Goal: Information Seeking & Learning: Learn about a topic

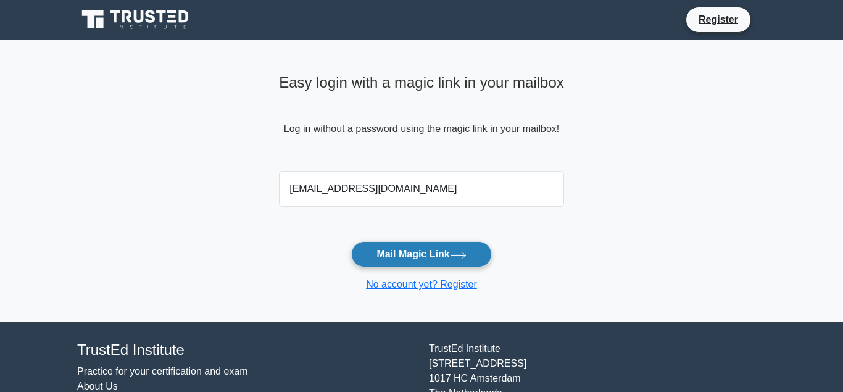
type input "constructionplatter@yahoo.com"
click at [404, 249] on button "Mail Magic Link" at bounding box center [421, 254] width 140 height 26
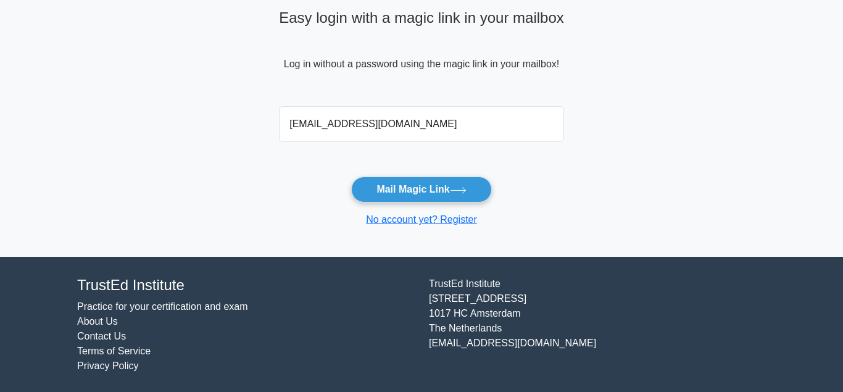
scroll to position [66, 0]
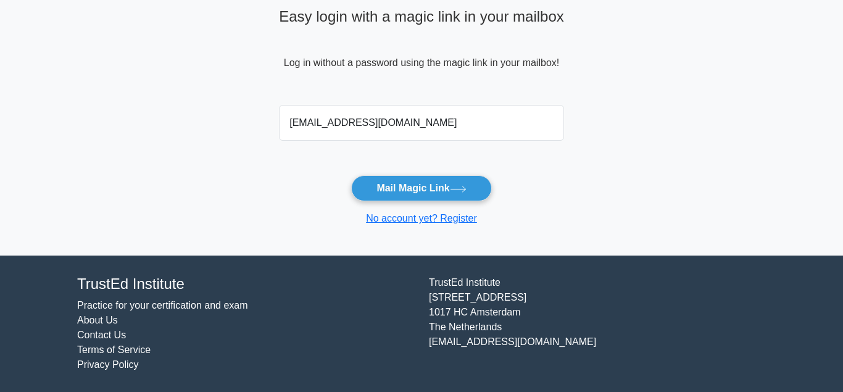
click at [157, 305] on link "Practice for your certification and exam" at bounding box center [162, 305] width 171 height 10
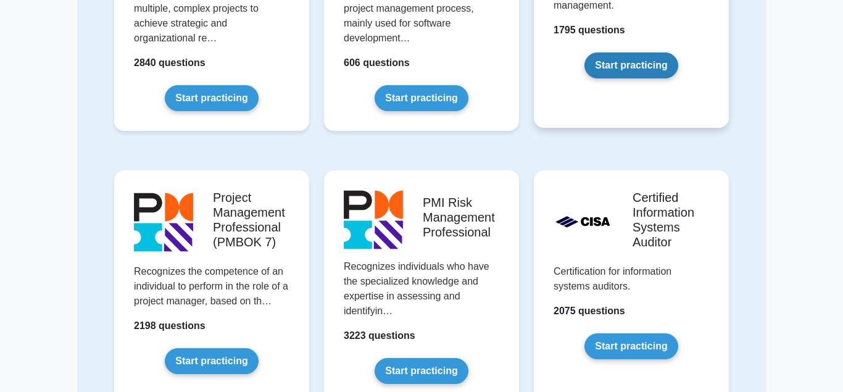
scroll to position [819, 0]
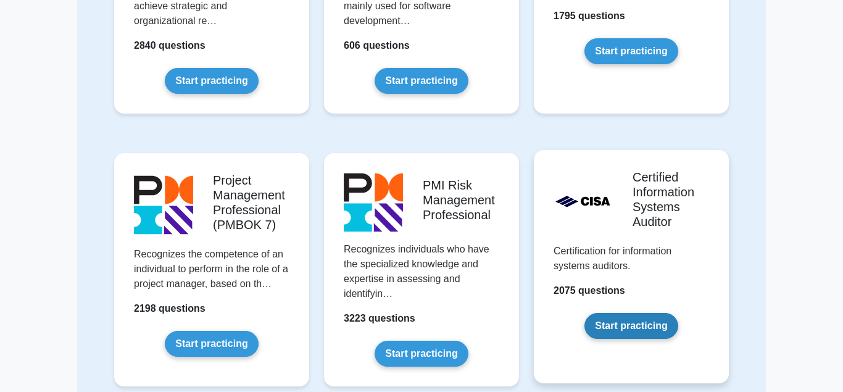
click at [627, 313] on link "Start practicing" at bounding box center [631, 326] width 93 height 26
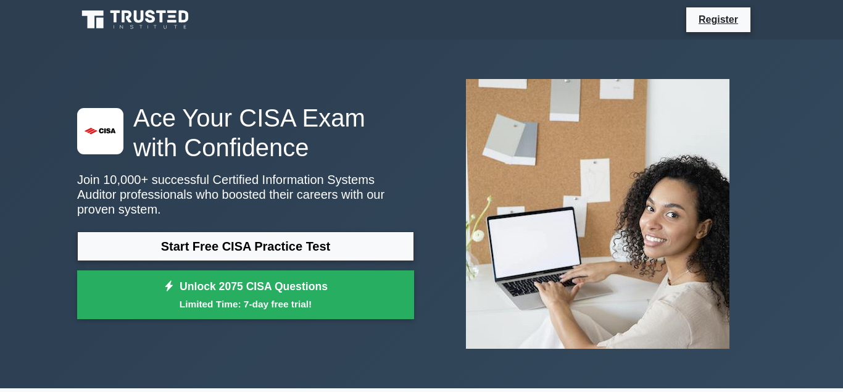
scroll to position [504, 0]
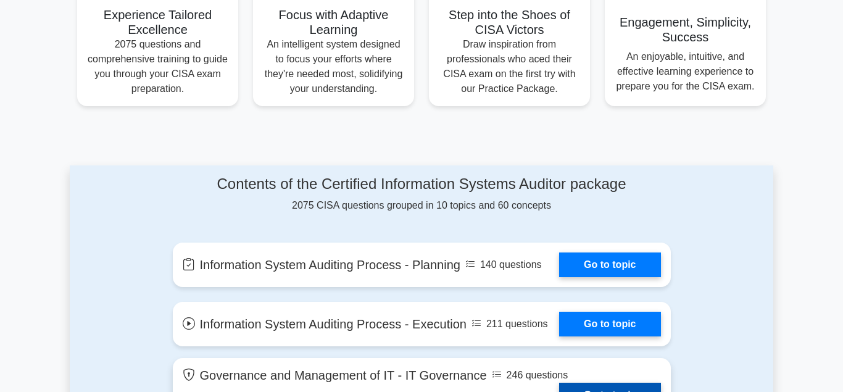
click at [597, 383] on link "Go to topic" at bounding box center [609, 395] width 101 height 25
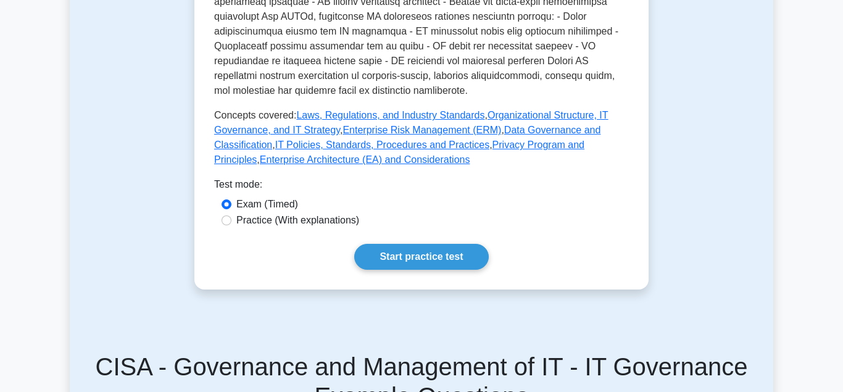
scroll to position [630, 0]
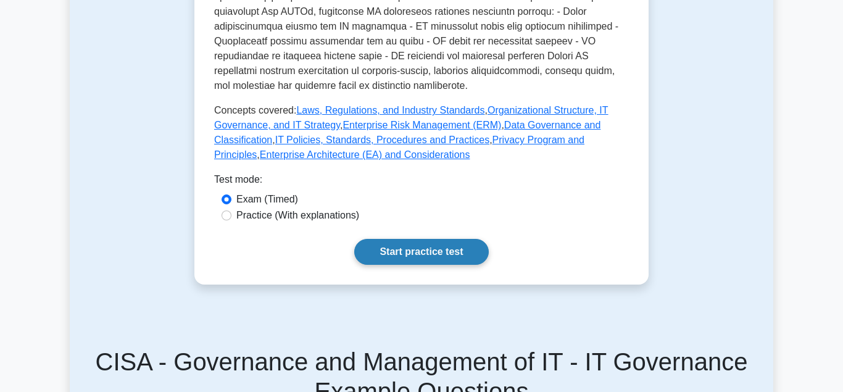
click at [401, 239] on link "Start practice test" at bounding box center [421, 252] width 134 height 26
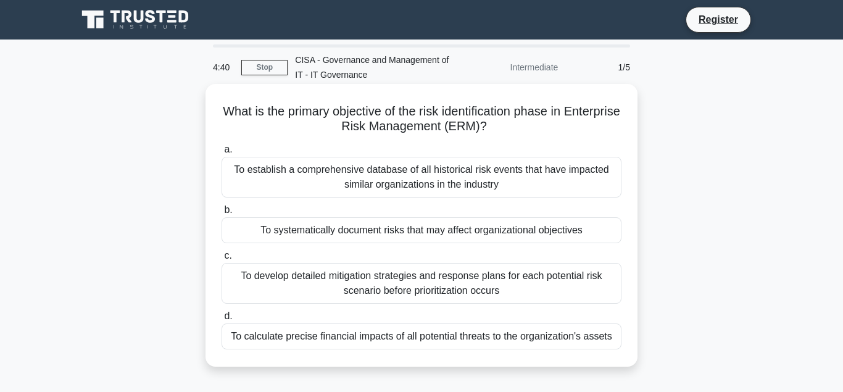
click at [379, 232] on div "To systematically document risks that may affect organizational objectives" at bounding box center [422, 230] width 400 height 26
click at [222, 214] on input "b. To systematically document risks that may affect organizational objectives" at bounding box center [222, 210] width 0 height 8
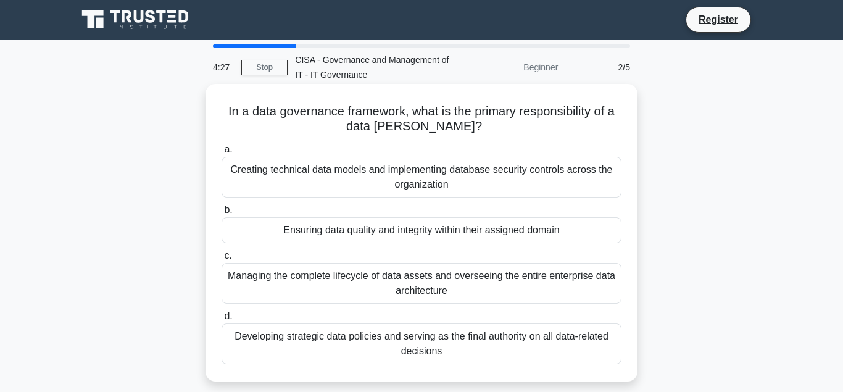
click at [378, 234] on div "Ensuring data quality and integrity within their assigned domain" at bounding box center [422, 230] width 400 height 26
click at [222, 214] on input "b. Ensuring data quality and integrity within their assigned domain" at bounding box center [222, 210] width 0 height 8
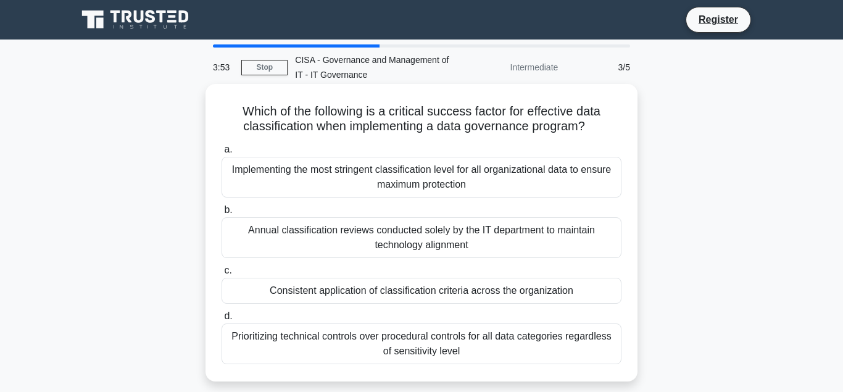
click at [356, 294] on div "Consistent application of classification criteria across the organization" at bounding box center [422, 291] width 400 height 26
click at [222, 275] on input "c. Consistent application of classification criteria across the organization" at bounding box center [222, 271] width 0 height 8
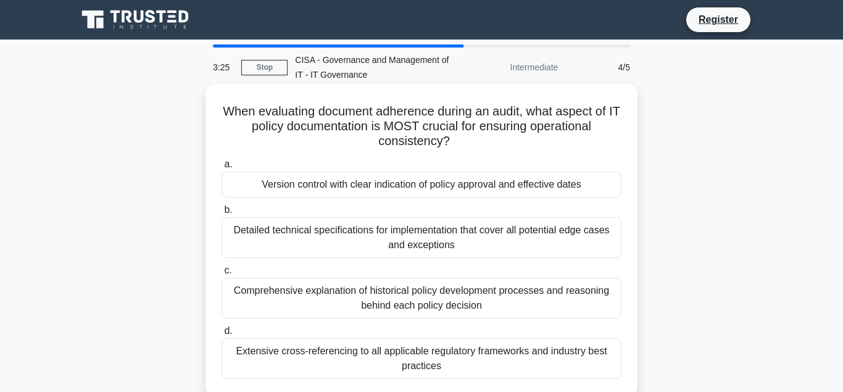
click at [337, 185] on div "Version control with clear indication of policy approval and effective dates" at bounding box center [422, 185] width 400 height 26
click at [222, 169] on input "a. Version control with clear indication of policy approval and effective dates" at bounding box center [222, 164] width 0 height 8
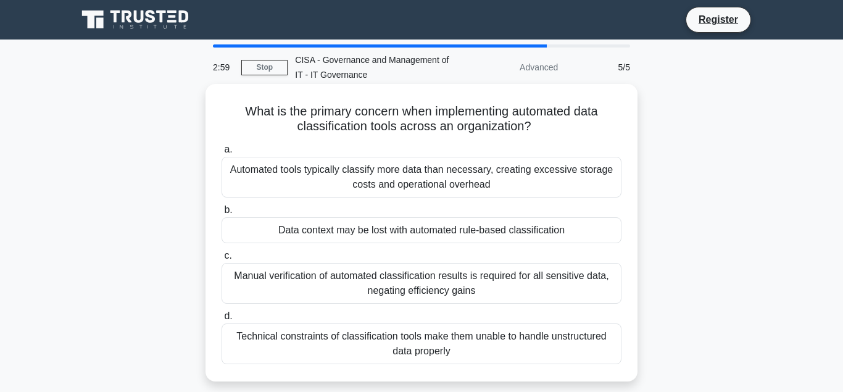
click at [404, 233] on div "Data context may be lost with automated rule-based classification" at bounding box center [422, 230] width 400 height 26
click at [222, 214] on input "b. Data context may be lost with automated rule-based classification" at bounding box center [222, 210] width 0 height 8
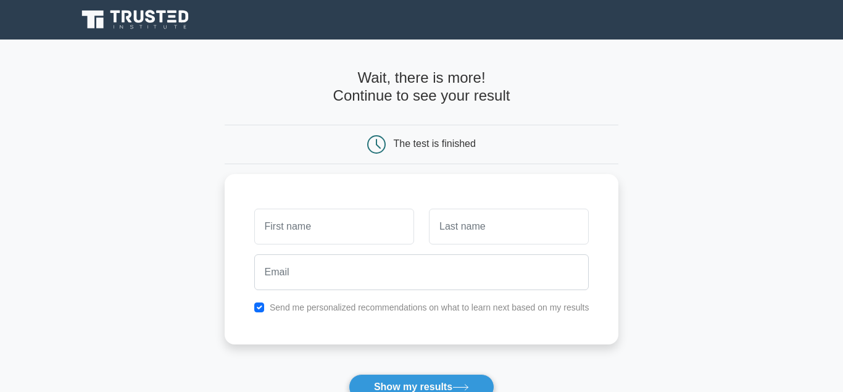
scroll to position [63, 0]
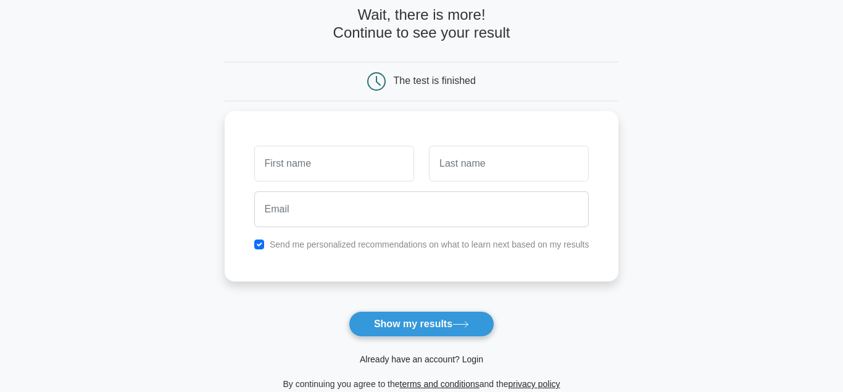
click at [413, 359] on link "Already have an account? Login" at bounding box center [421, 359] width 123 height 10
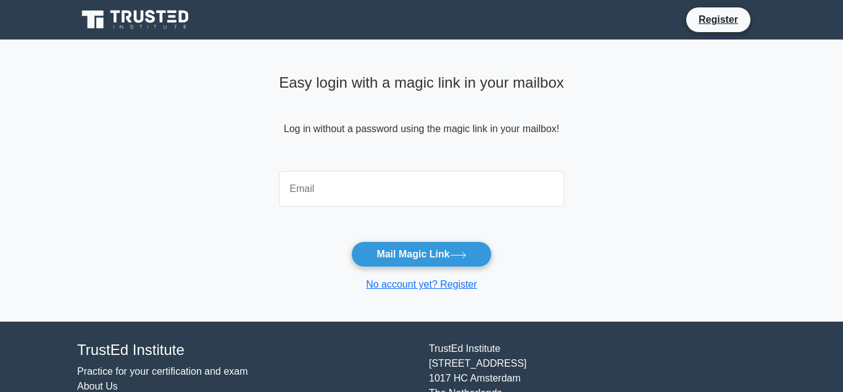
click at [314, 196] on input "email" at bounding box center [421, 189] width 285 height 36
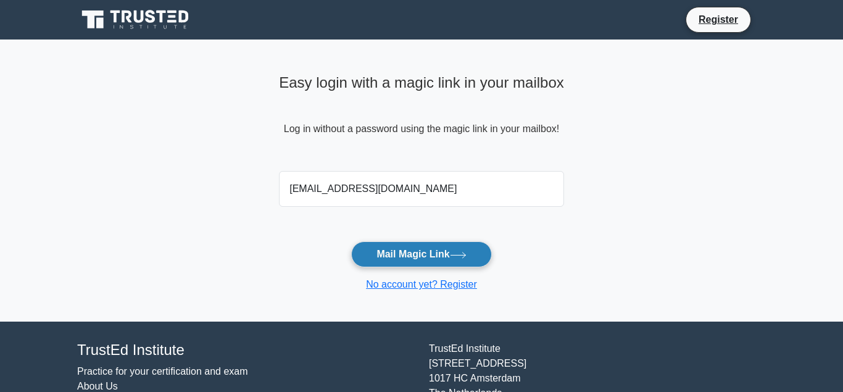
type input "[EMAIL_ADDRESS][DOMAIN_NAME]"
click at [405, 254] on button "Mail Magic Link" at bounding box center [421, 254] width 140 height 26
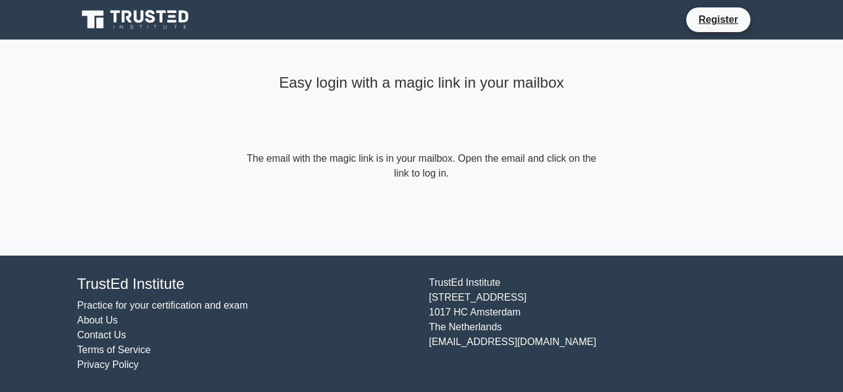
click at [130, 303] on link "Practice for your certification and exam" at bounding box center [162, 305] width 171 height 10
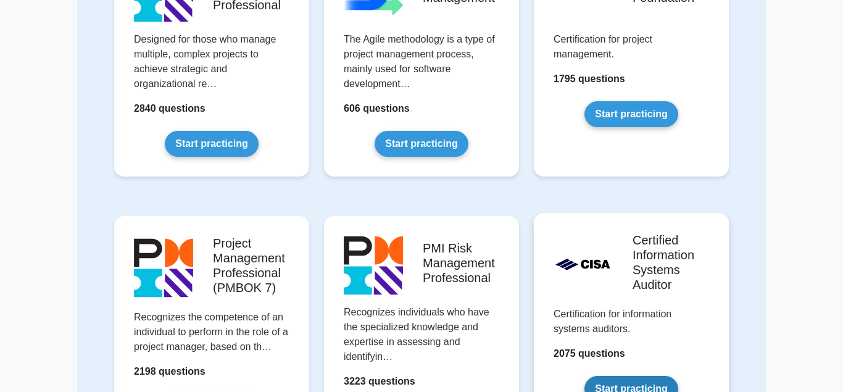
scroll to position [819, 0]
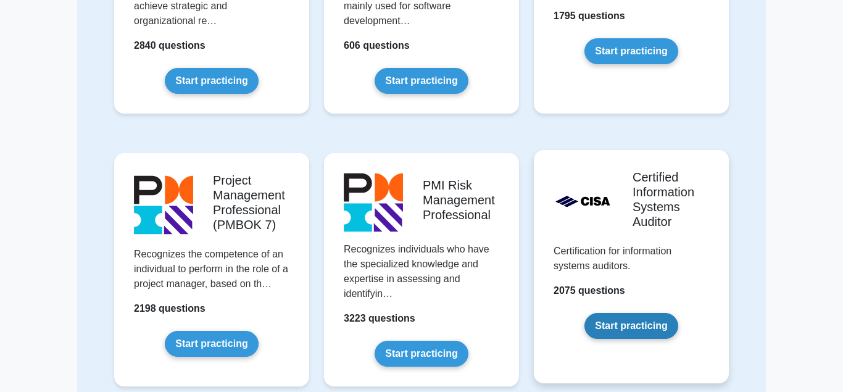
click at [628, 313] on link "Start practicing" at bounding box center [631, 326] width 93 height 26
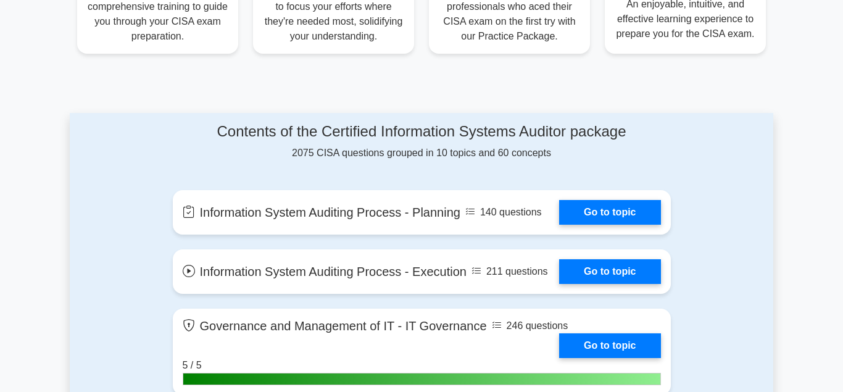
scroll to position [522, 0]
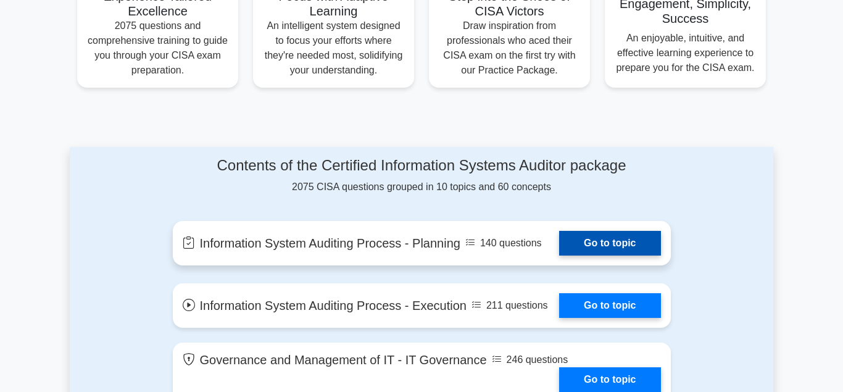
click at [605, 240] on link "Go to topic" at bounding box center [609, 243] width 101 height 25
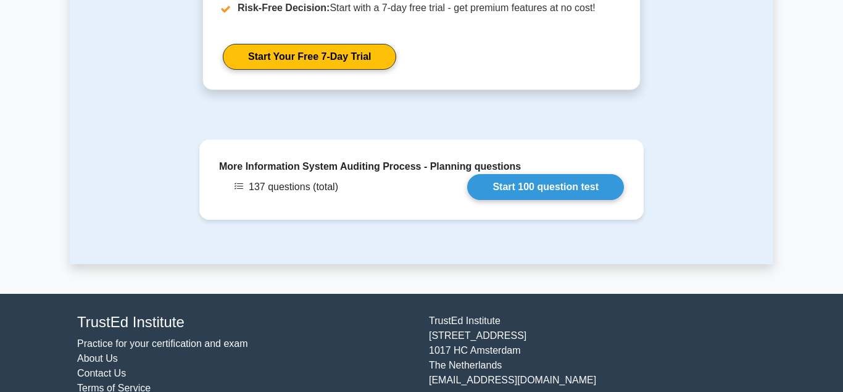
scroll to position [1786, 0]
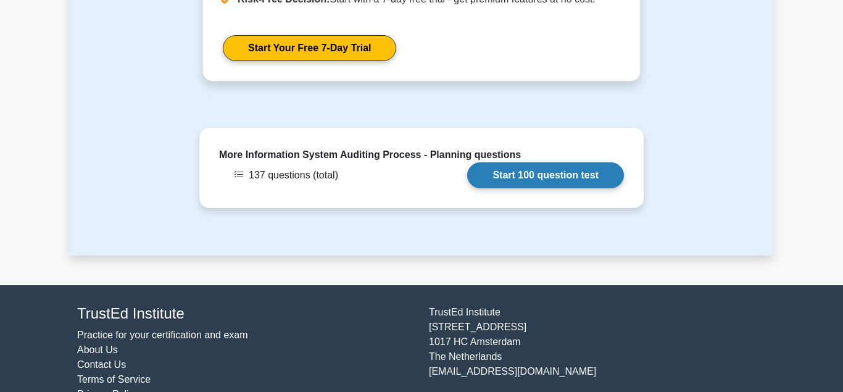
click at [537, 162] on link "Start 100 question test" at bounding box center [545, 175] width 157 height 26
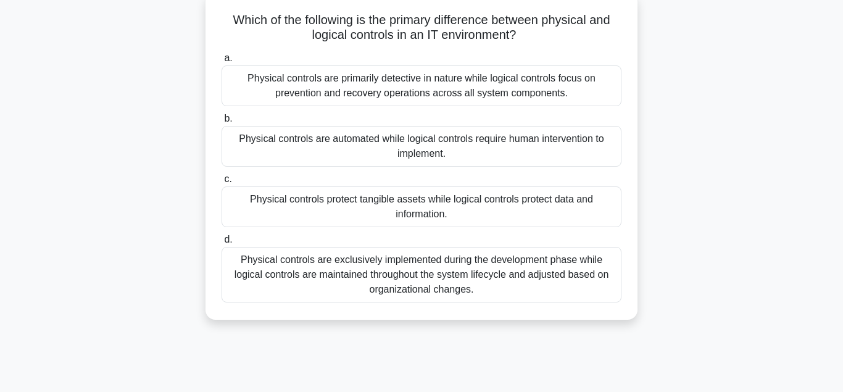
scroll to position [126, 0]
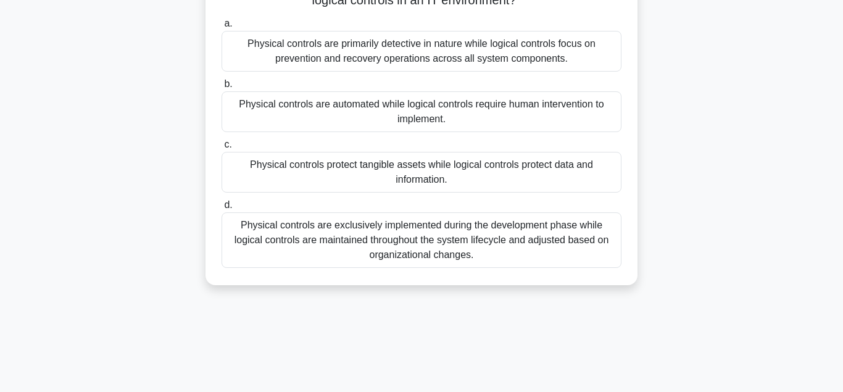
click at [388, 169] on div "Physical controls protect tangible assets while logical controls protect data a…" at bounding box center [422, 172] width 400 height 41
click at [222, 149] on input "c. Physical controls protect tangible assets while logical controls protect dat…" at bounding box center [222, 145] width 0 height 8
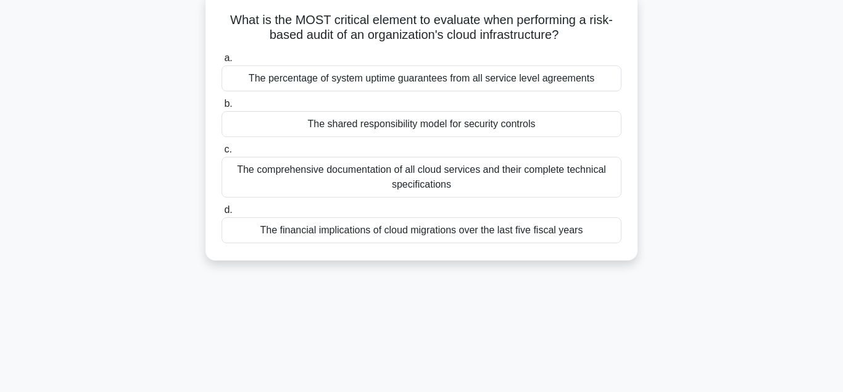
scroll to position [58, 0]
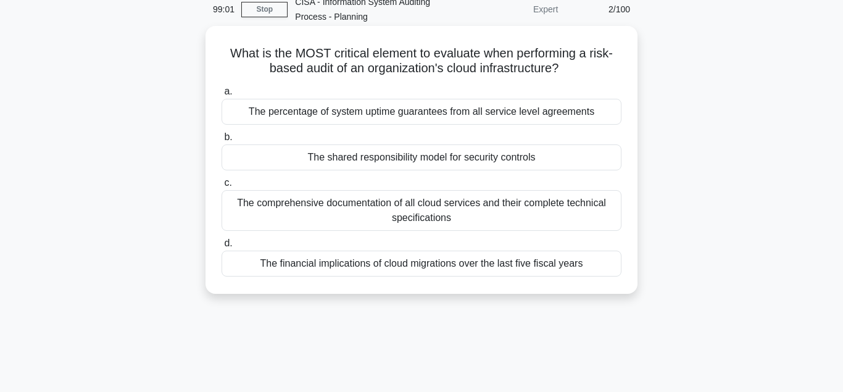
click at [381, 157] on div "The shared responsibility model for security controls" at bounding box center [422, 157] width 400 height 26
click at [222, 141] on input "b. The shared responsibility model for security controls" at bounding box center [222, 137] width 0 height 8
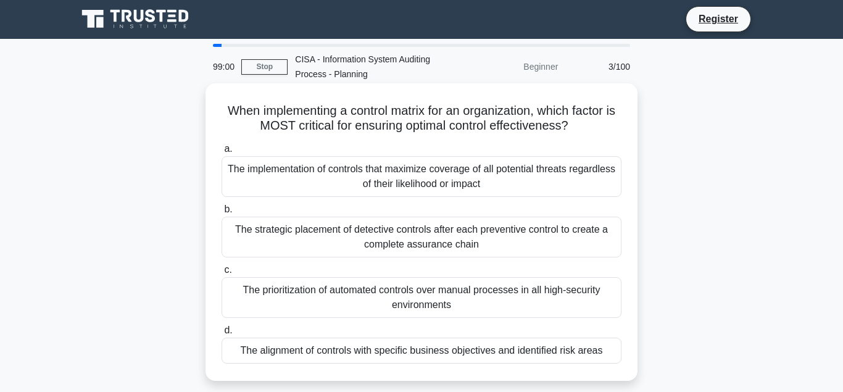
scroll to position [0, 0]
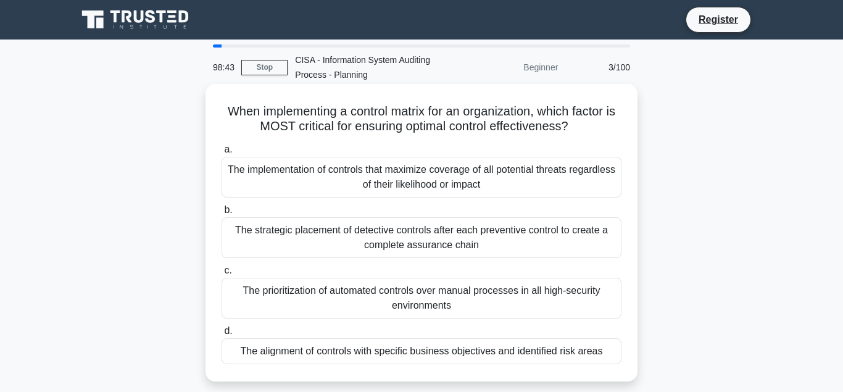
click at [350, 351] on div "The alignment of controls with specific business objectives and identified risk…" at bounding box center [422, 351] width 400 height 26
click at [222, 335] on input "d. The alignment of controls with specific business objectives and identified r…" at bounding box center [222, 331] width 0 height 8
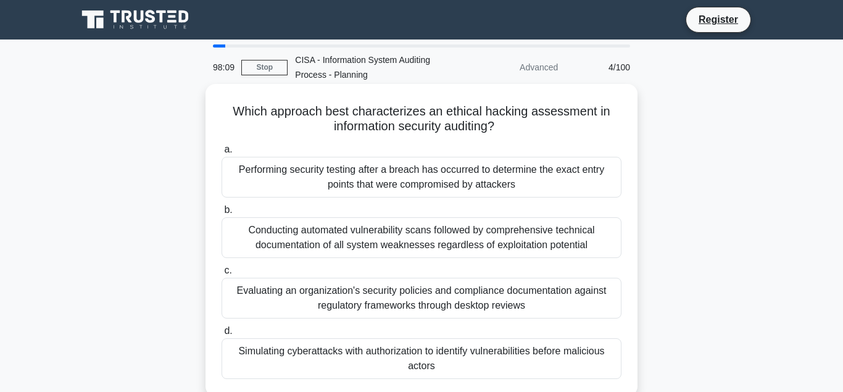
click at [393, 356] on div "Simulating cyberattacks with authorization to identify vulnerabilities before m…" at bounding box center [422, 358] width 400 height 41
click at [222, 335] on input "d. Simulating cyberattacks with authorization to identify vulnerabilities befor…" at bounding box center [222, 331] width 0 height 8
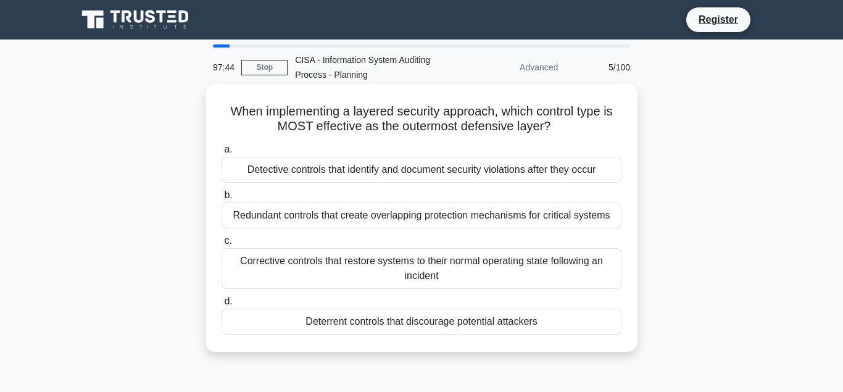
click at [365, 324] on div "Deterrent controls that discourage potential attackers" at bounding box center [422, 322] width 400 height 26
click at [222, 306] on input "d. Deterrent controls that discourage potential attackers" at bounding box center [222, 302] width 0 height 8
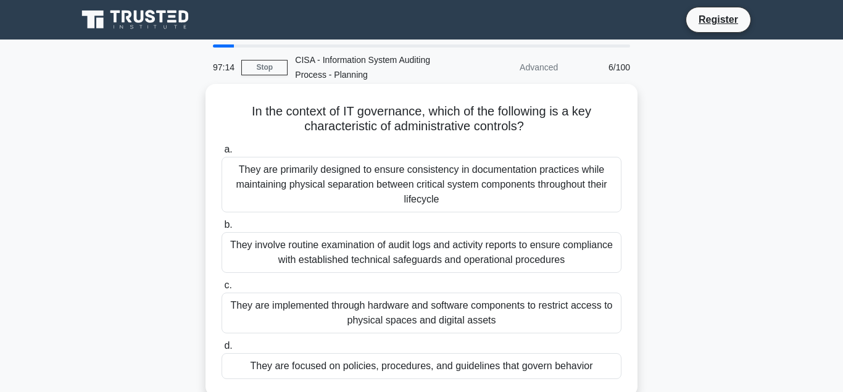
click at [355, 370] on div "They are focused on policies, procedures, and guidelines that govern behavior" at bounding box center [422, 366] width 400 height 26
click at [222, 350] on input "d. They are focused on policies, procedures, and guidelines that govern behavior" at bounding box center [222, 346] width 0 height 8
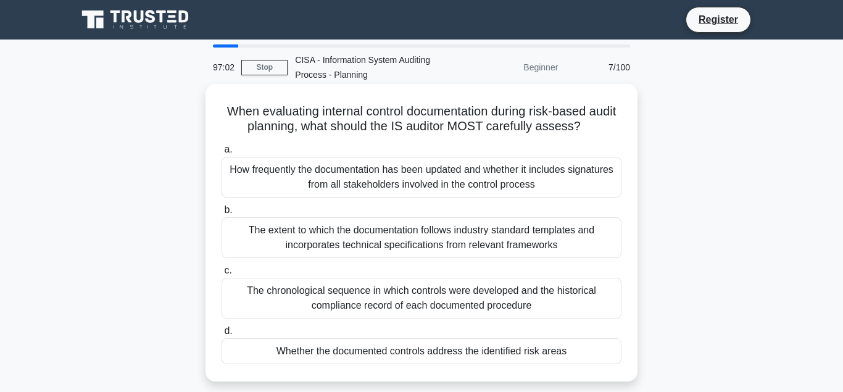
click at [392, 351] on div "Whether the documented controls address the identified risk areas" at bounding box center [422, 351] width 400 height 26
click at [222, 335] on input "d. Whether the documented controls address the identified risk areas" at bounding box center [222, 331] width 0 height 8
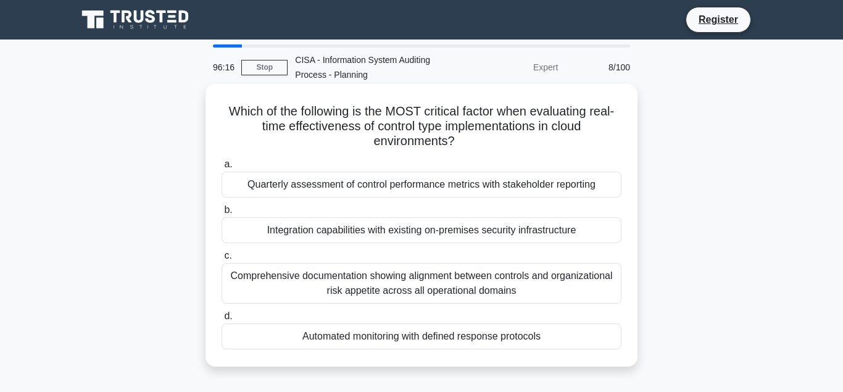
click at [330, 231] on div "Integration capabilities with existing on-premises security infrastructure" at bounding box center [422, 230] width 400 height 26
click at [222, 214] on input "b. Integration capabilities with existing on-premises security infrastructure" at bounding box center [222, 210] width 0 height 8
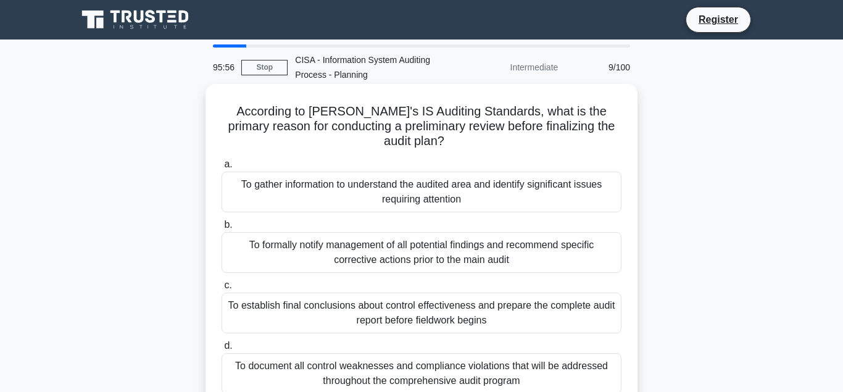
click at [307, 172] on div "To gather information to understand the audited area and identify significant i…" at bounding box center [422, 192] width 400 height 41
click at [222, 169] on input "a. To gather information to understand the audited area and identify significan…" at bounding box center [222, 164] width 0 height 8
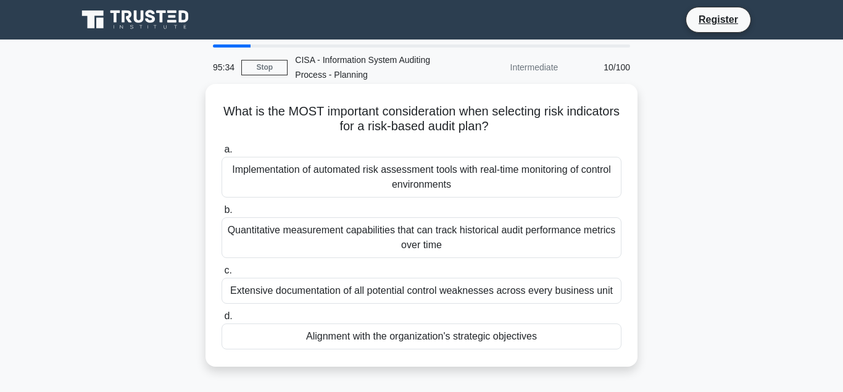
click at [335, 337] on div "Alignment with the organization's strategic objectives" at bounding box center [422, 336] width 400 height 26
click at [222, 320] on input "d. Alignment with the organization's strategic objectives" at bounding box center [222, 316] width 0 height 8
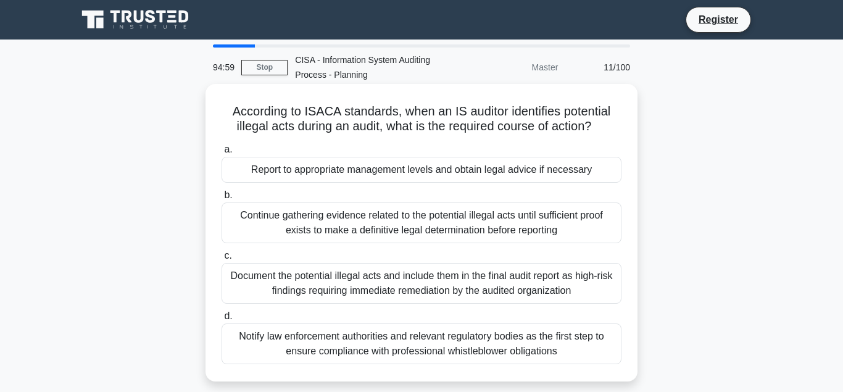
click at [275, 173] on div "Report to appropriate management levels and obtain legal advice if necessary" at bounding box center [422, 170] width 400 height 26
click at [222, 154] on input "a. Report to appropriate management levels and obtain legal advice if necessary" at bounding box center [222, 150] width 0 height 8
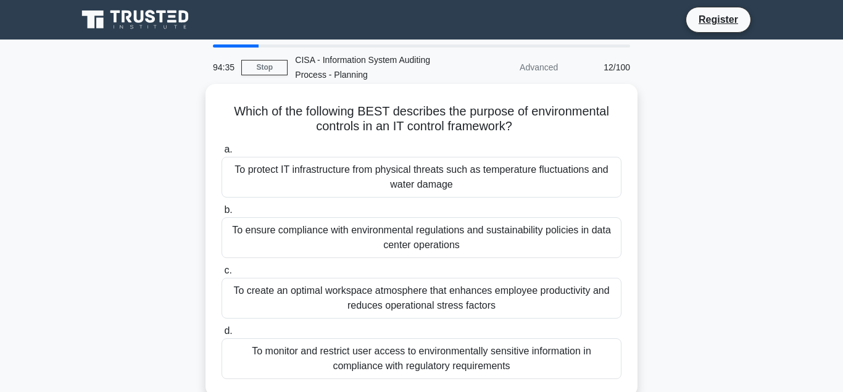
click at [331, 169] on div "To protect IT infrastructure from physical threats such as temperature fluctuat…" at bounding box center [422, 177] width 400 height 41
click at [222, 154] on input "a. To protect IT infrastructure from physical threats such as temperature fluct…" at bounding box center [222, 150] width 0 height 8
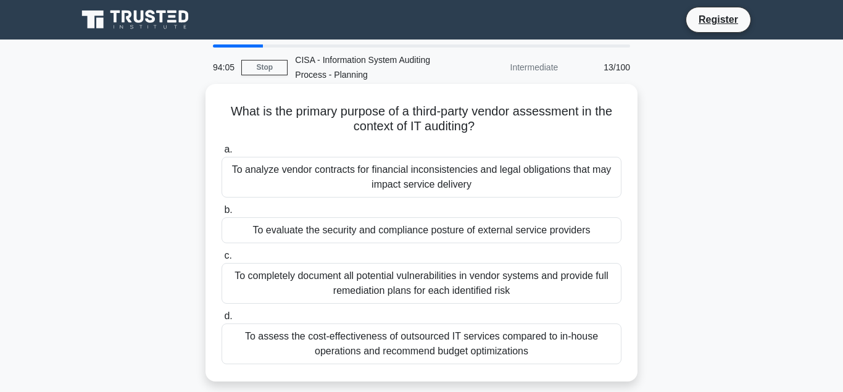
click at [347, 231] on div "To evaluate the security and compliance posture of external service providers" at bounding box center [422, 230] width 400 height 26
click at [222, 214] on input "b. To evaluate the security and compliance posture of external service providers" at bounding box center [222, 210] width 0 height 8
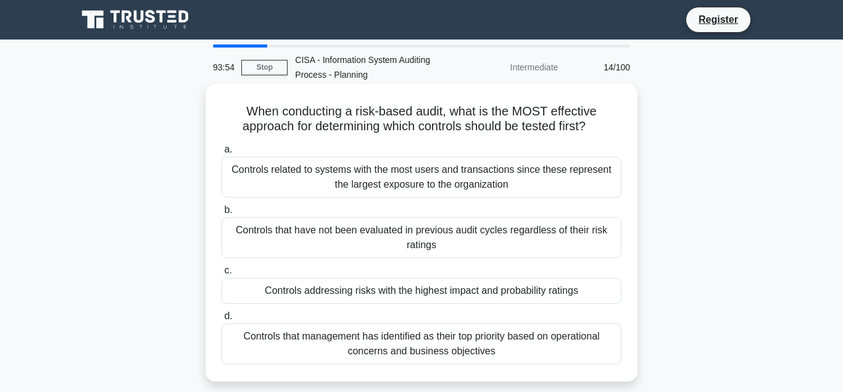
click at [337, 292] on div "Controls addressing risks with the highest impact and probability ratings" at bounding box center [422, 291] width 400 height 26
click at [222, 275] on input "c. Controls addressing risks with the highest impact and probability ratings" at bounding box center [222, 271] width 0 height 8
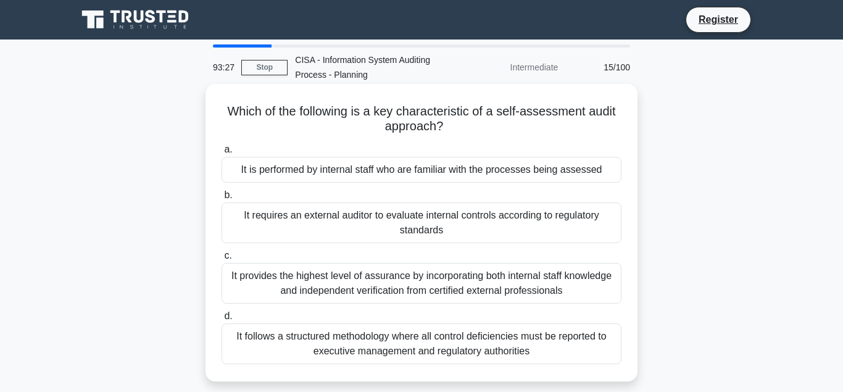
click at [315, 169] on div "It is performed by internal staff who are familiar with the processes being ass…" at bounding box center [422, 170] width 400 height 26
click at [222, 154] on input "a. It is performed by internal staff who are familiar with the processes being …" at bounding box center [222, 150] width 0 height 8
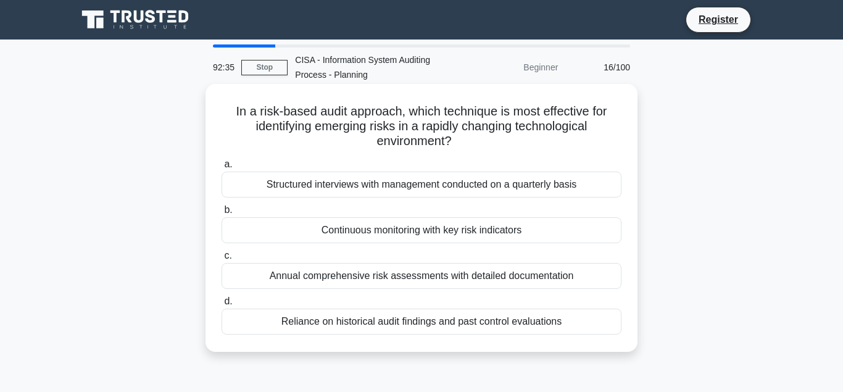
click at [424, 233] on div "Continuous monitoring with key risk indicators" at bounding box center [422, 230] width 400 height 26
click at [222, 214] on input "b. Continuous monitoring with key risk indicators" at bounding box center [222, 210] width 0 height 8
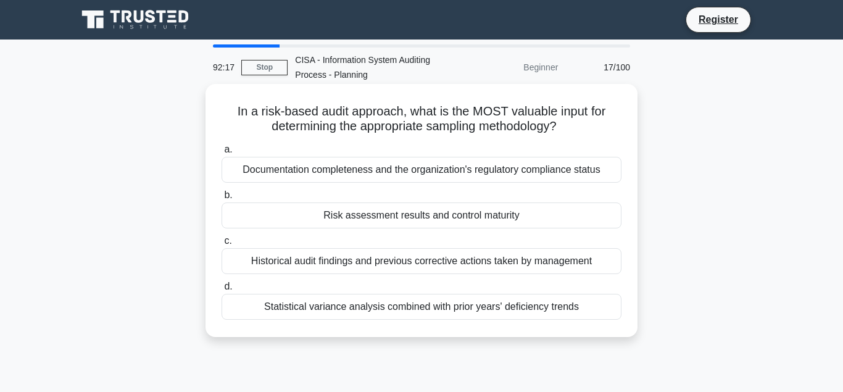
click at [406, 215] on div "Risk assessment results and control maturity" at bounding box center [422, 215] width 400 height 26
click at [222, 199] on input "b. Risk assessment results and control maturity" at bounding box center [222, 195] width 0 height 8
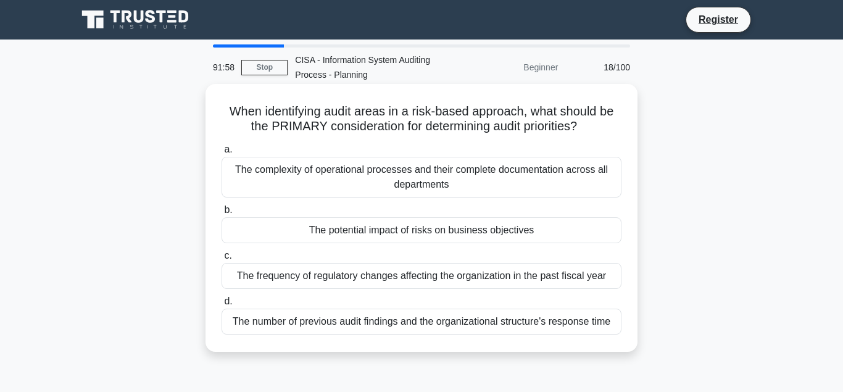
click at [377, 231] on div "The potential impact of risks on business objectives" at bounding box center [422, 230] width 400 height 26
click at [222, 214] on input "b. The potential impact of risks on business objectives" at bounding box center [222, 210] width 0 height 8
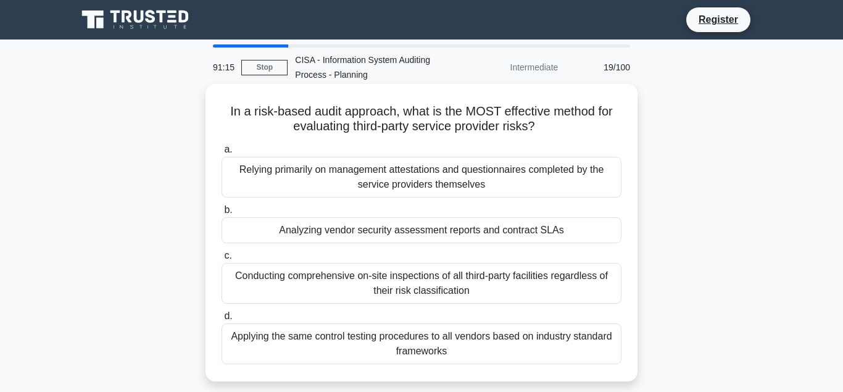
click at [374, 235] on div "Analyzing vendor security assessment reports and contract SLAs" at bounding box center [422, 230] width 400 height 26
click at [222, 214] on input "b. Analyzing vendor security assessment reports and contract SLAs" at bounding box center [222, 210] width 0 height 8
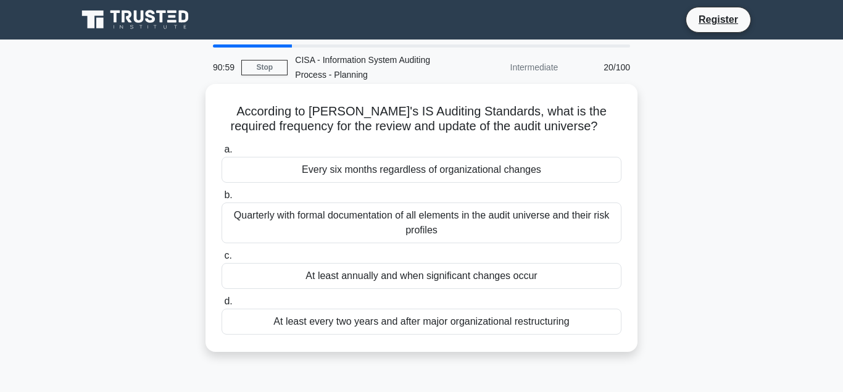
click at [390, 278] on div "At least annually and when significant changes occur" at bounding box center [422, 276] width 400 height 26
click at [222, 260] on input "c. At least annually and when significant changes occur" at bounding box center [222, 256] width 0 height 8
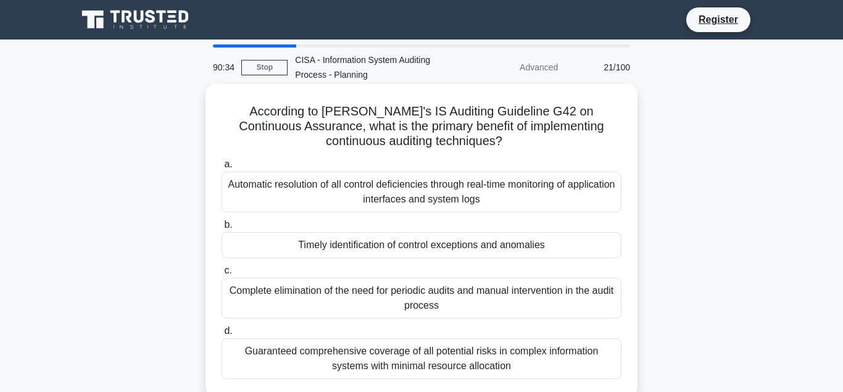
click at [354, 245] on div "Timely identification of control exceptions and anomalies" at bounding box center [422, 245] width 400 height 26
click at [222, 229] on input "b. Timely identification of control exceptions and anomalies" at bounding box center [222, 225] width 0 height 8
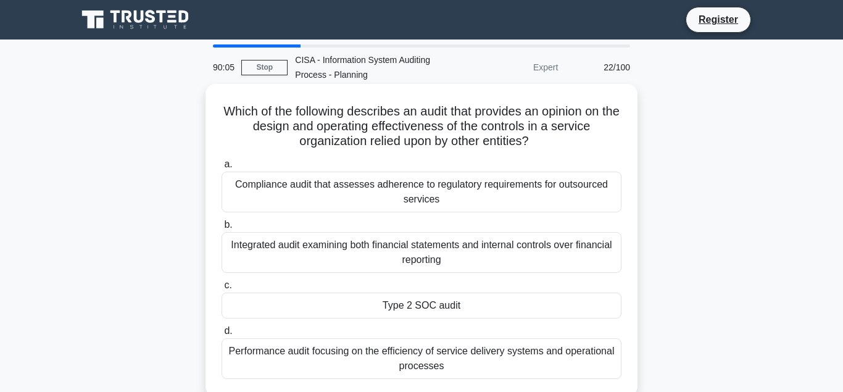
click at [421, 306] on div "Type 2 SOC audit" at bounding box center [422, 306] width 400 height 26
click at [222, 290] on input "c. Type 2 SOC audit" at bounding box center [222, 285] width 0 height 8
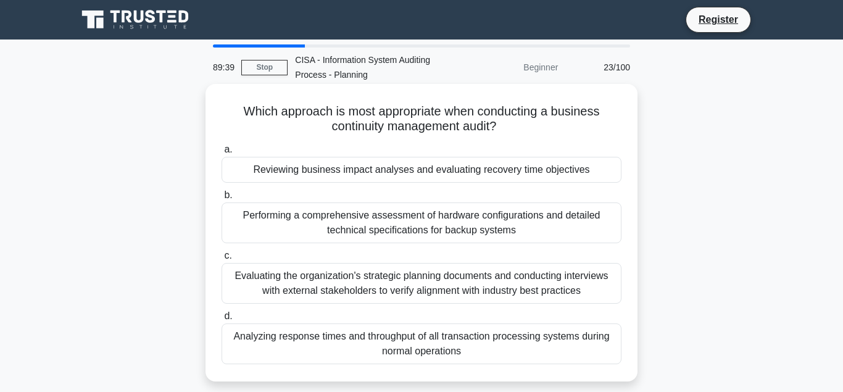
click at [348, 170] on div "Reviewing business impact analyses and evaluating recovery time objectives" at bounding box center [422, 170] width 400 height 26
click at [222, 154] on input "a. Reviewing business impact analyses and evaluating recovery time objectives" at bounding box center [222, 150] width 0 height 8
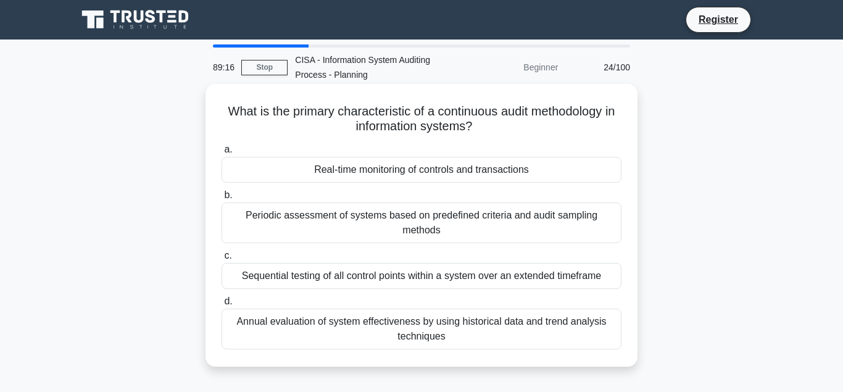
click at [372, 215] on div "Periodic assessment of systems based on predefined criteria and audit sampling …" at bounding box center [422, 222] width 400 height 41
click at [222, 199] on input "b. Periodic assessment of systems based on predefined criteria and audit sampli…" at bounding box center [222, 195] width 0 height 8
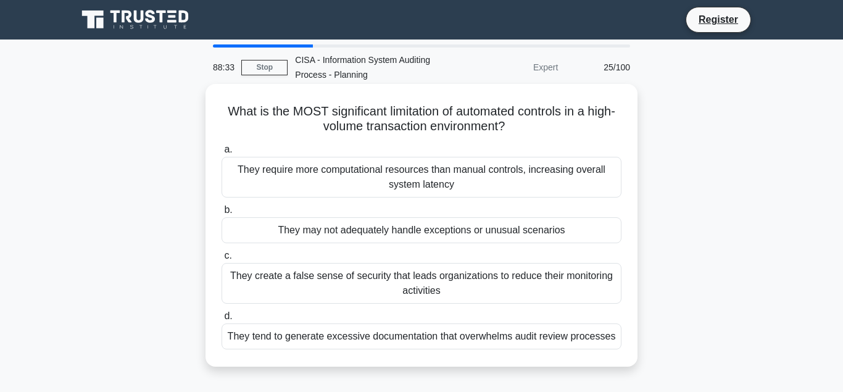
click at [354, 230] on div "They may not adequately handle exceptions or unusual scenarios" at bounding box center [422, 230] width 400 height 26
click at [222, 214] on input "b. They may not adequately handle exceptions or unusual scenarios" at bounding box center [222, 210] width 0 height 8
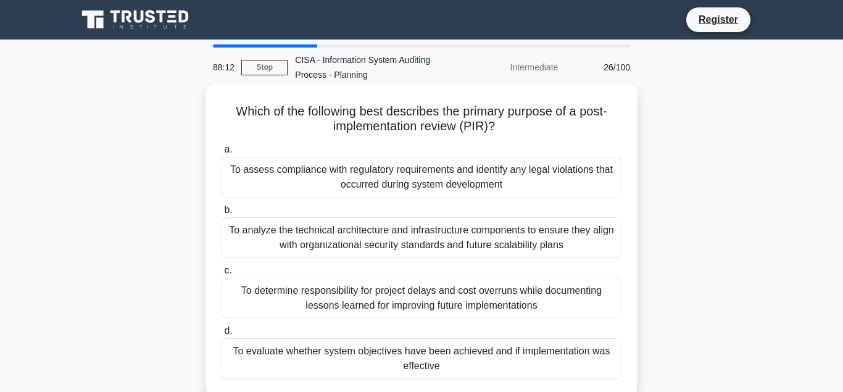
click at [364, 356] on div "To evaluate whether system objectives have been achieved and if implementation …" at bounding box center [422, 358] width 400 height 41
click at [222, 335] on input "d. To evaluate whether system objectives have been achieved and if implementati…" at bounding box center [222, 331] width 0 height 8
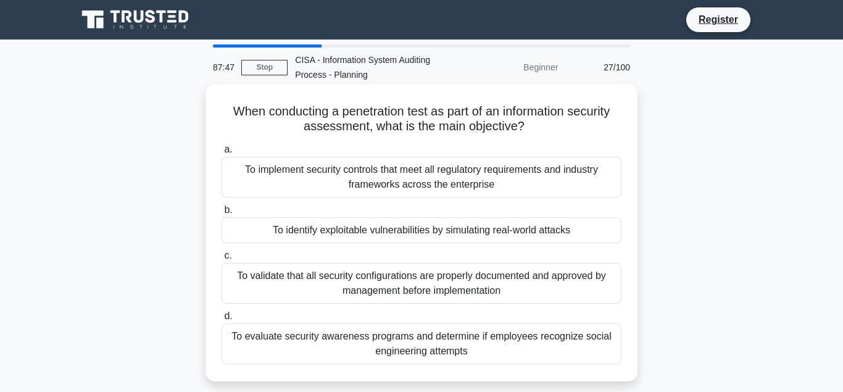
click at [368, 232] on div "To identify exploitable vulnerabilities by simulating real-world attacks" at bounding box center [422, 230] width 400 height 26
click at [222, 214] on input "b. To identify exploitable vulnerabilities by simulating real-world attacks" at bounding box center [222, 210] width 0 height 8
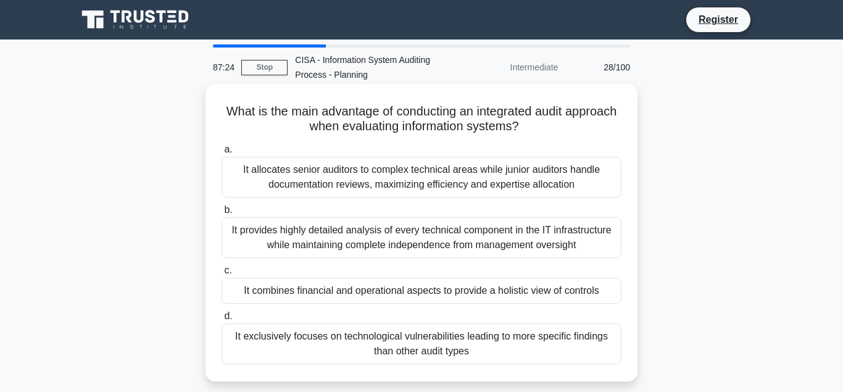
click at [382, 293] on div "It combines financial and operational aspects to provide a holistic view of con…" at bounding box center [422, 291] width 400 height 26
click at [222, 275] on input "c. It combines financial and operational aspects to provide a holistic view of …" at bounding box center [222, 271] width 0 height 8
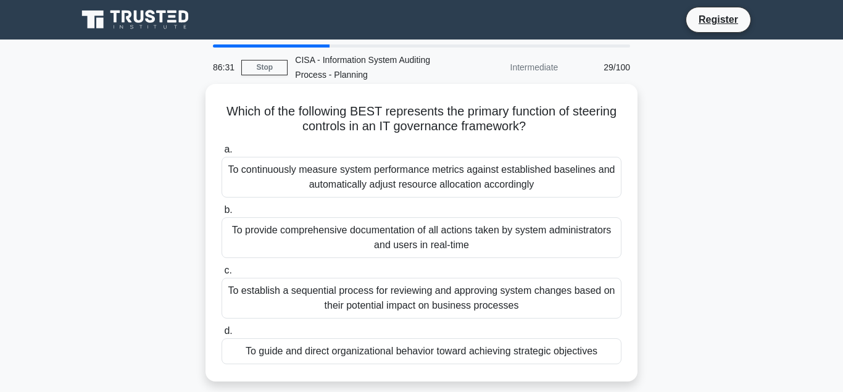
click at [393, 354] on div "To guide and direct organizational behavior toward achieving strategic objectiv…" at bounding box center [422, 351] width 400 height 26
click at [222, 335] on input "d. To guide and direct organizational behavior toward achieving strategic objec…" at bounding box center [222, 331] width 0 height 8
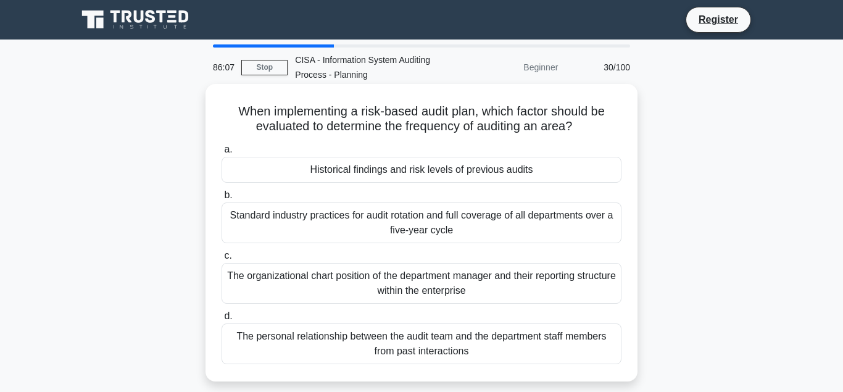
click at [351, 171] on div "Historical findings and risk levels of previous audits" at bounding box center [422, 170] width 400 height 26
click at [222, 154] on input "a. Historical findings and risk levels of previous audits" at bounding box center [222, 150] width 0 height 8
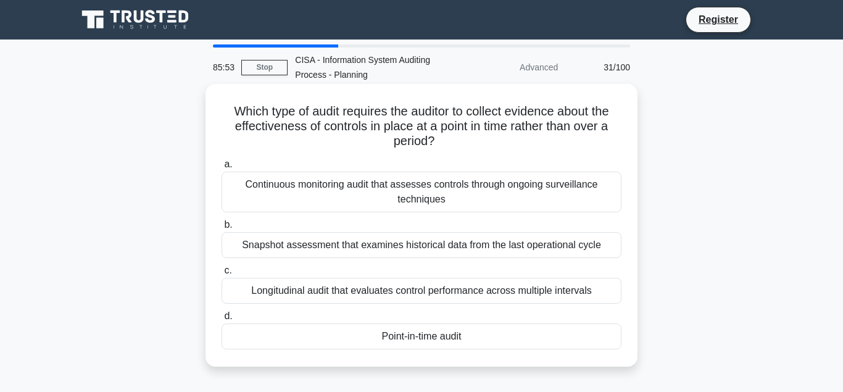
click at [410, 337] on div "Point-in-time audit" at bounding box center [422, 336] width 400 height 26
click at [222, 320] on input "d. Point-in-time audit" at bounding box center [222, 316] width 0 height 8
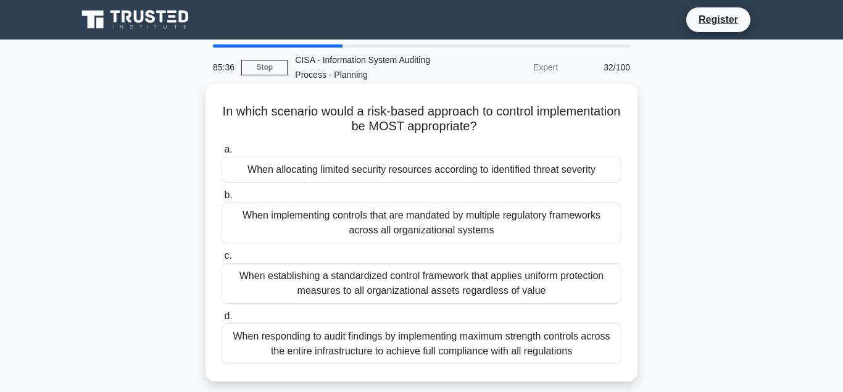
click at [369, 171] on div "When allocating limited security resources according to identified threat sever…" at bounding box center [422, 170] width 400 height 26
click at [222, 154] on input "a. When allocating limited security resources according to identified threat se…" at bounding box center [222, 150] width 0 height 8
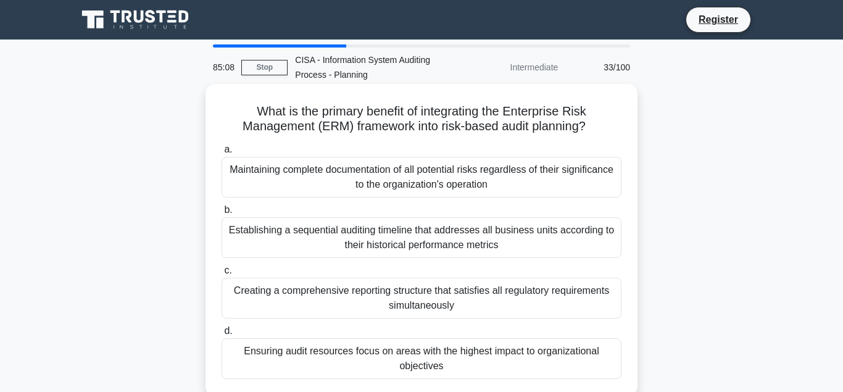
click at [386, 354] on div "Ensuring audit resources focus on areas with the highest impact to organization…" at bounding box center [422, 358] width 400 height 41
click at [222, 335] on input "d. Ensuring audit resources focus on areas with the highest impact to organizat…" at bounding box center [222, 331] width 0 height 8
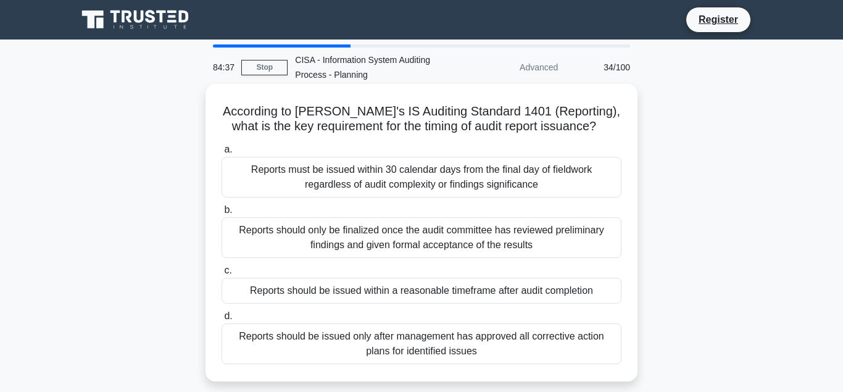
click at [404, 293] on div "Reports should be issued within a reasonable timeframe after audit completion" at bounding box center [422, 291] width 400 height 26
click at [222, 275] on input "c. Reports should be issued within a reasonable timeframe after audit completion" at bounding box center [222, 271] width 0 height 8
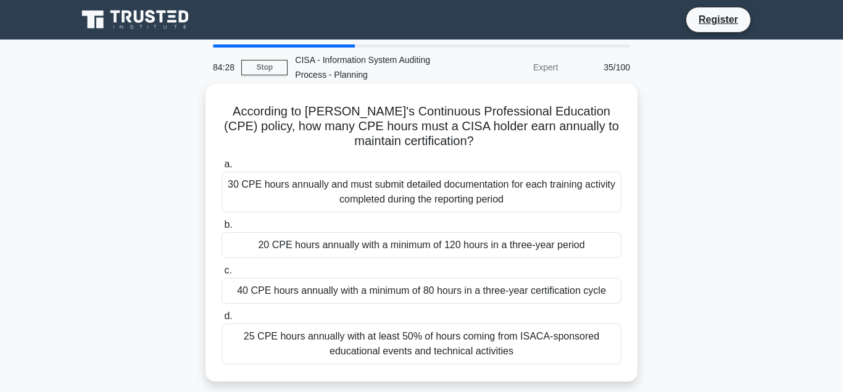
click at [349, 248] on div "20 CPE hours annually with a minimum of 120 hours in a three-year period" at bounding box center [422, 245] width 400 height 26
click at [222, 229] on input "b. 20 CPE hours annually with a minimum of 120 hours in a three-year period" at bounding box center [222, 225] width 0 height 8
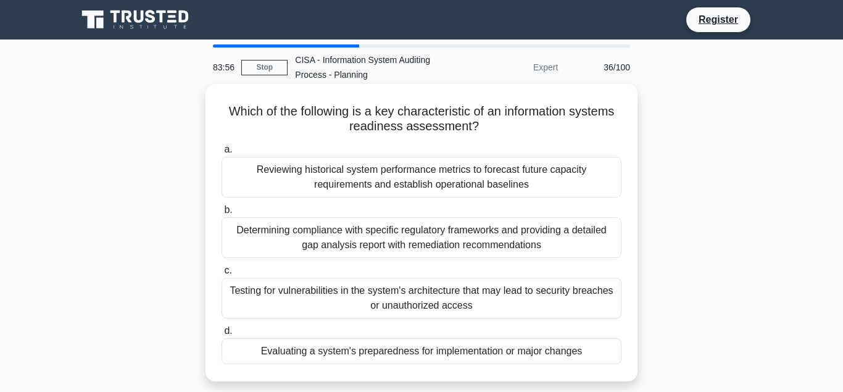
click at [386, 352] on div "Evaluating a system's preparedness for implementation or major changes" at bounding box center [422, 351] width 400 height 26
click at [222, 335] on input "d. Evaluating a system's preparedness for implementation or major changes" at bounding box center [222, 331] width 0 height 8
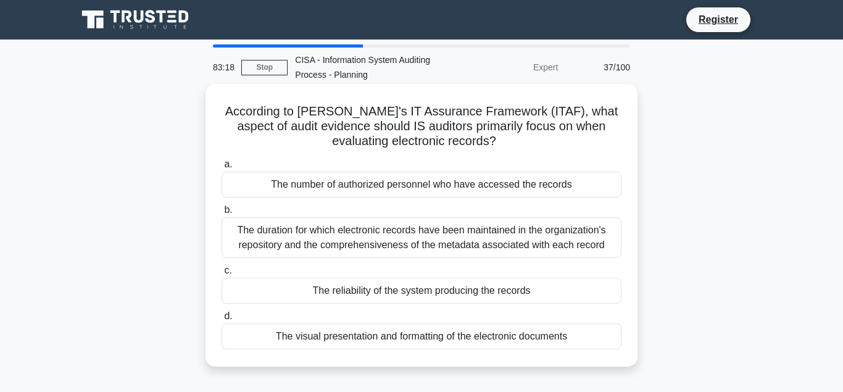
click at [354, 185] on div "The number of authorized personnel who have accessed the records" at bounding box center [422, 185] width 400 height 26
click at [222, 169] on input "a. The number of authorized personnel who have accessed the records" at bounding box center [222, 164] width 0 height 8
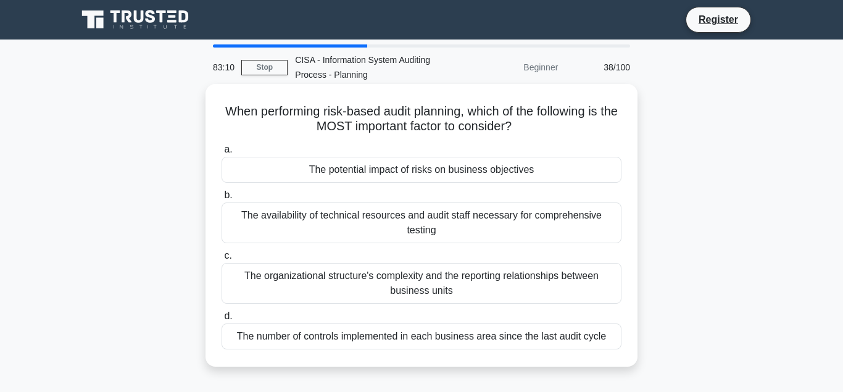
click at [367, 170] on div "The potential impact of risks on business objectives" at bounding box center [422, 170] width 400 height 26
click at [222, 154] on input "a. The potential impact of risks on business objectives" at bounding box center [222, 150] width 0 height 8
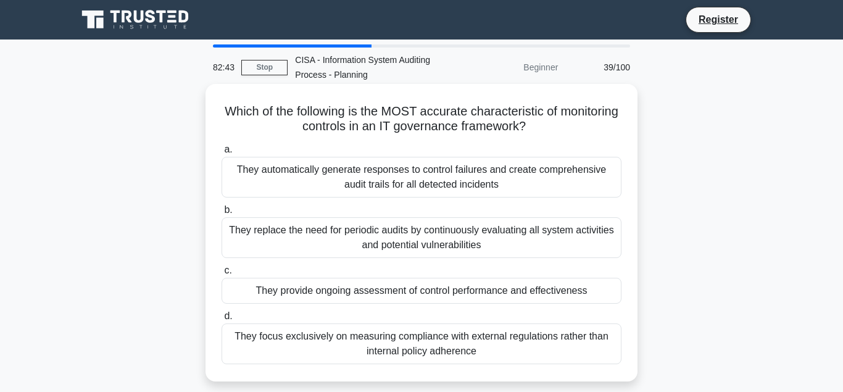
click at [383, 292] on div "They provide ongoing assessment of control performance and effectiveness" at bounding box center [422, 291] width 400 height 26
click at [222, 275] on input "c. They provide ongoing assessment of control performance and effectiveness" at bounding box center [222, 271] width 0 height 8
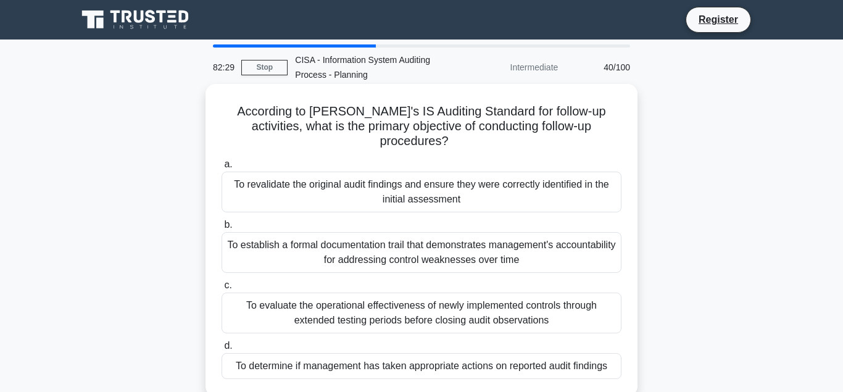
click at [325, 354] on div "To determine if management has taken appropriate actions on reported audit find…" at bounding box center [422, 366] width 400 height 26
click at [222, 350] on input "d. To determine if management has taken appropriate actions on reported audit f…" at bounding box center [222, 346] width 0 height 8
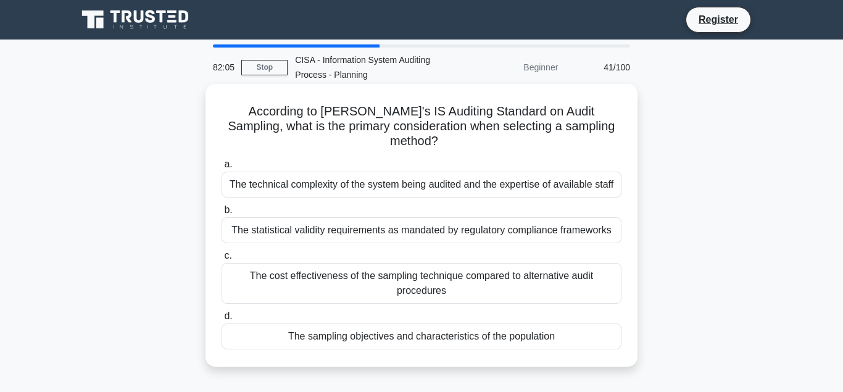
click at [328, 323] on div "The sampling objectives and characteristics of the population" at bounding box center [422, 336] width 400 height 26
click at [222, 320] on input "d. The sampling objectives and characteristics of the population" at bounding box center [222, 316] width 0 height 8
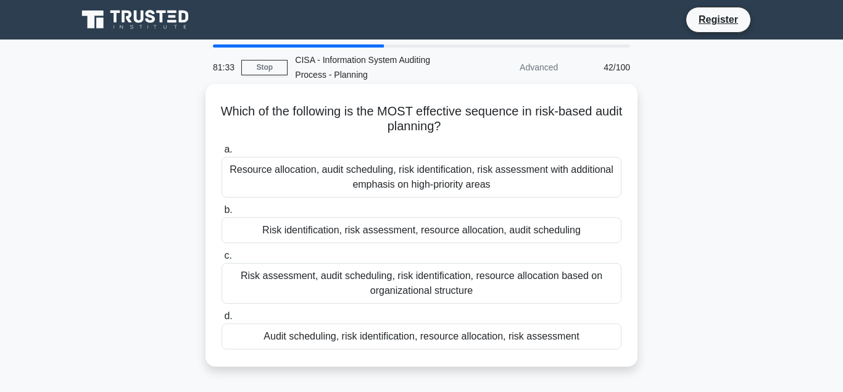
click at [343, 233] on div "Risk identification, risk assessment, resource allocation, audit scheduling" at bounding box center [422, 230] width 400 height 26
click at [222, 214] on input "b. Risk identification, risk assessment, resource allocation, audit scheduling" at bounding box center [222, 210] width 0 height 8
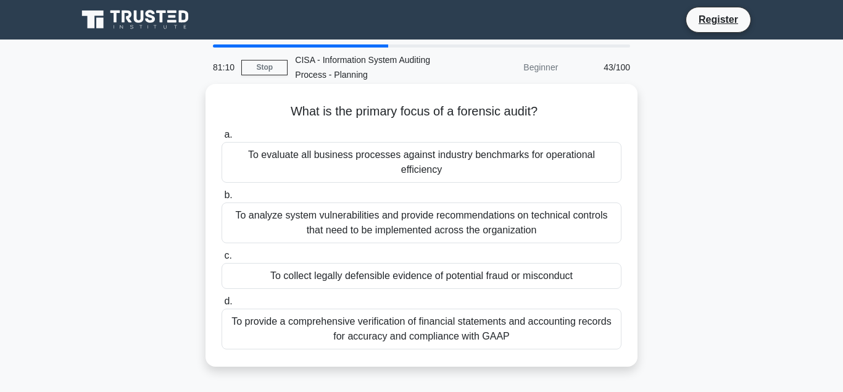
click at [343, 264] on div "To collect legally defensible evidence of potential fraud or misconduct" at bounding box center [422, 276] width 400 height 26
click at [222, 260] on input "c. To collect legally defensible evidence of potential fraud or misconduct" at bounding box center [222, 256] width 0 height 8
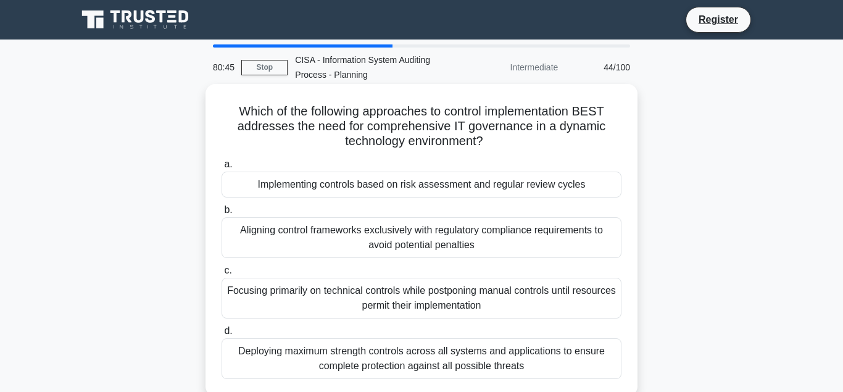
click at [329, 186] on div "Implementing controls based on risk assessment and regular review cycles" at bounding box center [422, 185] width 400 height 26
click at [222, 169] on input "a. Implementing controls based on risk assessment and regular review cycles" at bounding box center [222, 164] width 0 height 8
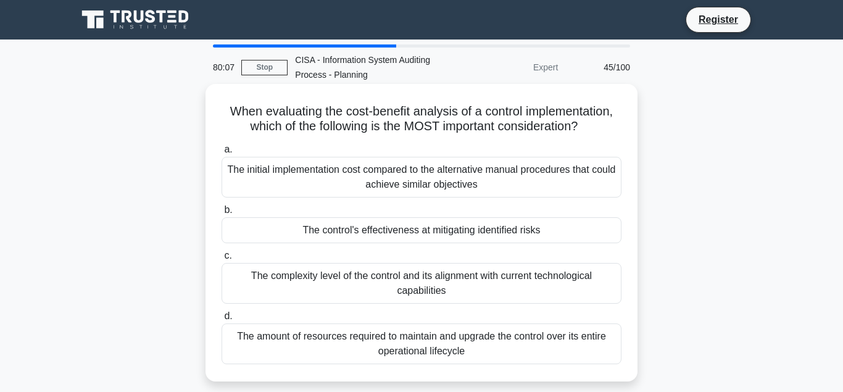
click at [359, 233] on div "The control's effectiveness at mitigating identified risks" at bounding box center [422, 230] width 400 height 26
click at [222, 214] on input "b. The control's effectiveness at mitigating identified risks" at bounding box center [222, 210] width 0 height 8
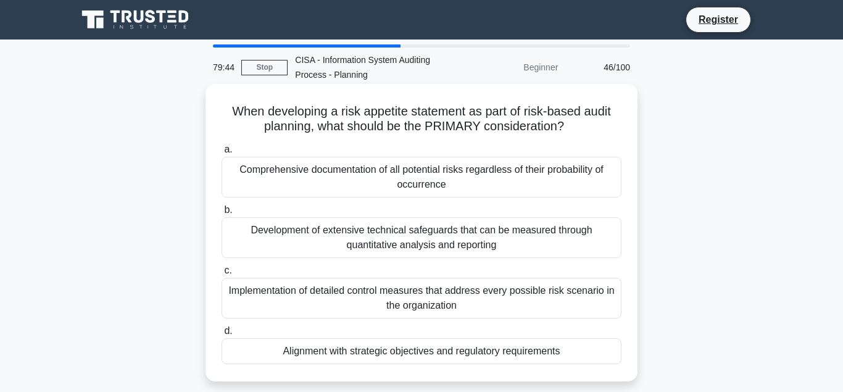
click at [340, 354] on div "Alignment with strategic objectives and regulatory requirements" at bounding box center [422, 351] width 400 height 26
click at [222, 335] on input "d. Alignment with strategic objectives and regulatory requirements" at bounding box center [222, 331] width 0 height 8
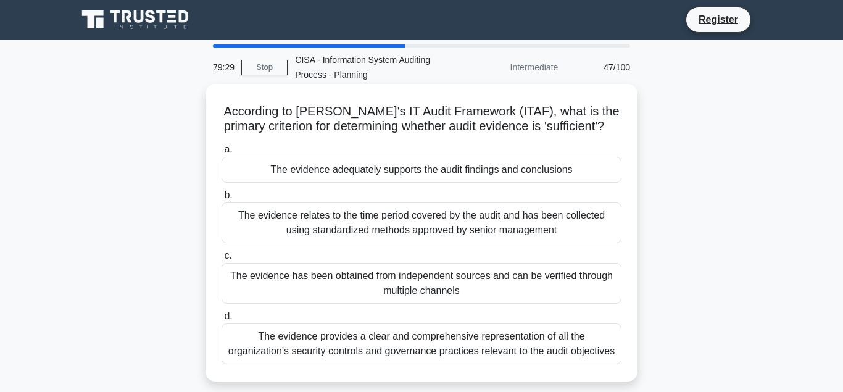
click at [327, 172] on div "The evidence adequately supports the audit findings and conclusions" at bounding box center [422, 170] width 400 height 26
click at [222, 154] on input "a. The evidence adequately supports the audit findings and conclusions" at bounding box center [222, 150] width 0 height 8
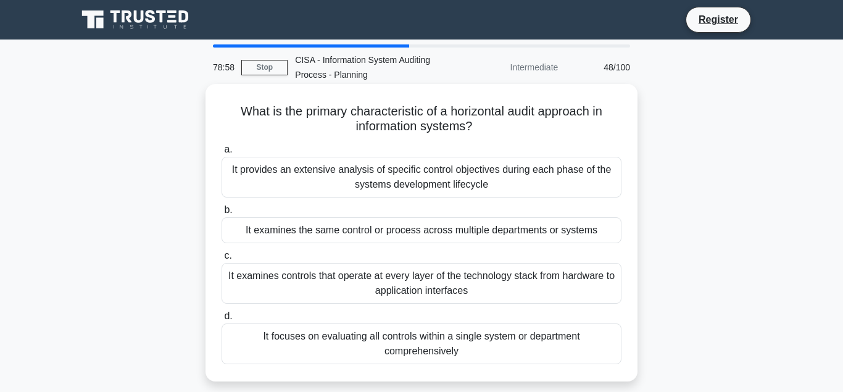
click at [349, 230] on div "It examines the same control or process across multiple departments or systems" at bounding box center [422, 230] width 400 height 26
click at [222, 214] on input "b. It examines the same control or process across multiple departments or syste…" at bounding box center [222, 210] width 0 height 8
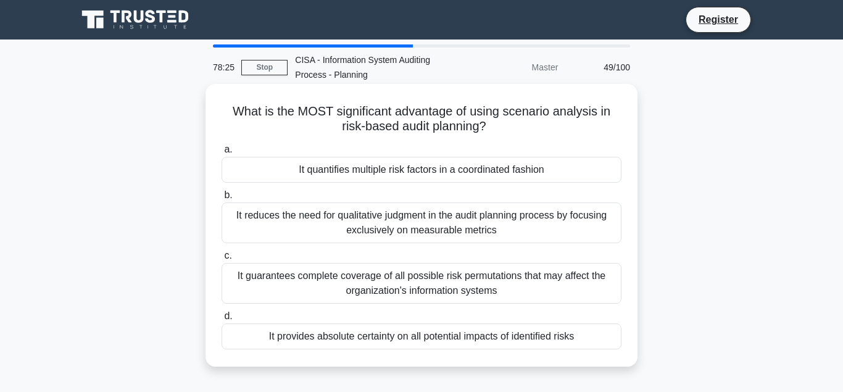
click at [335, 336] on div "It provides absolute certainty on all potential impacts of identified risks" at bounding box center [422, 336] width 400 height 26
click at [222, 320] on input "d. It provides absolute certainty on all potential impacts of identified risks" at bounding box center [222, 316] width 0 height 8
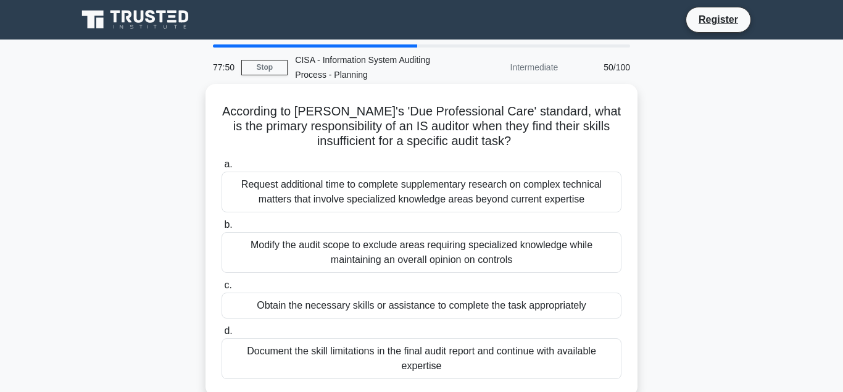
click at [310, 306] on div "Obtain the necessary skills or assistance to complete the task appropriately" at bounding box center [422, 306] width 400 height 26
click at [222, 290] on input "c. Obtain the necessary skills or assistance to complete the task appropriately" at bounding box center [222, 285] width 0 height 8
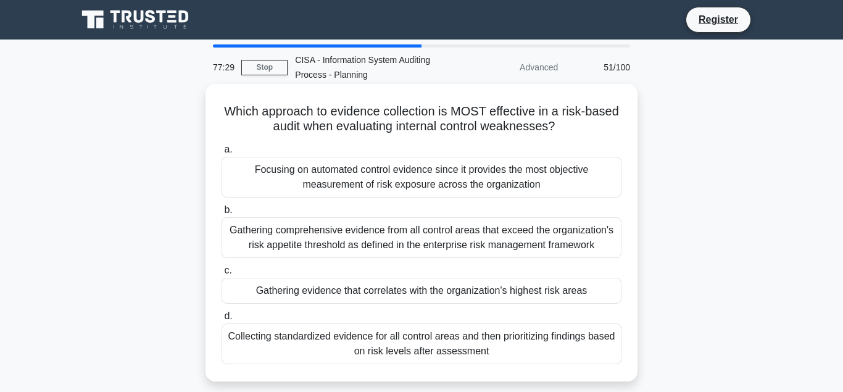
click at [323, 293] on div "Gathering evidence that correlates with the organization's highest risk areas" at bounding box center [422, 291] width 400 height 26
click at [222, 275] on input "c. Gathering evidence that correlates with the organization's highest risk areas" at bounding box center [222, 271] width 0 height 8
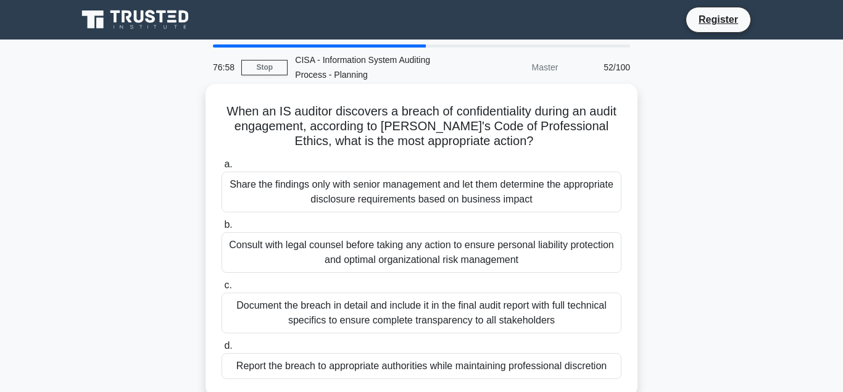
click at [362, 367] on div "Report the breach to appropriate authorities while maintaining professional dis…" at bounding box center [422, 366] width 400 height 26
click at [222, 350] on input "d. Report the breach to appropriate authorities while maintaining professional …" at bounding box center [222, 346] width 0 height 8
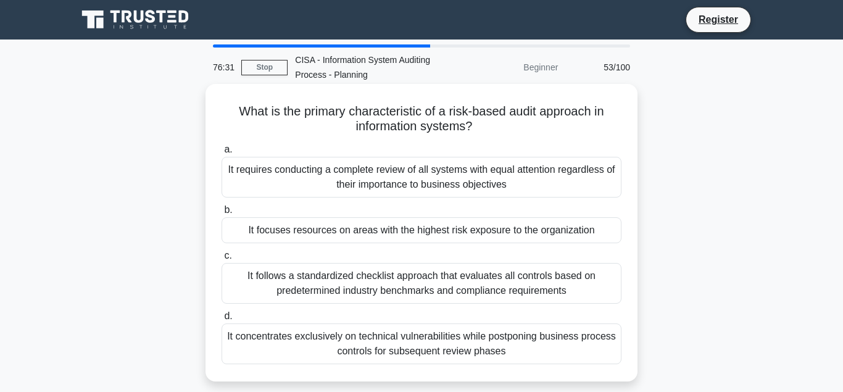
click at [316, 233] on div "It focuses resources on areas with the highest risk exposure to the organization" at bounding box center [422, 230] width 400 height 26
click at [222, 214] on input "b. It focuses resources on areas with the highest risk exposure to the organiza…" at bounding box center [222, 210] width 0 height 8
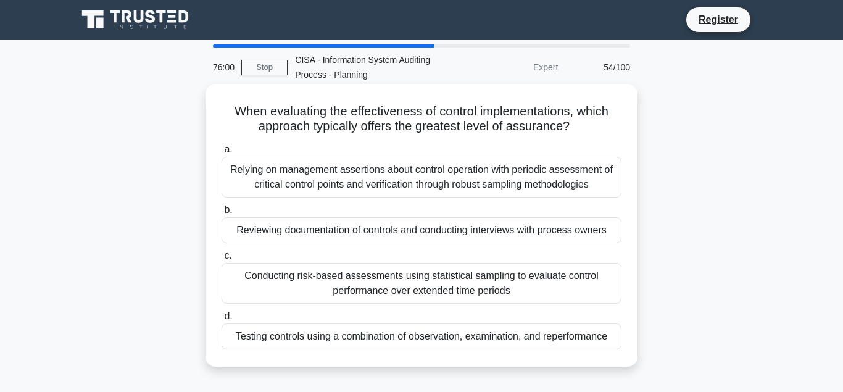
click at [343, 336] on div "Testing controls using a combination of observation, examination, and reperform…" at bounding box center [422, 336] width 400 height 26
click at [222, 320] on input "d. Testing controls using a combination of observation, examination, and reperf…" at bounding box center [222, 316] width 0 height 8
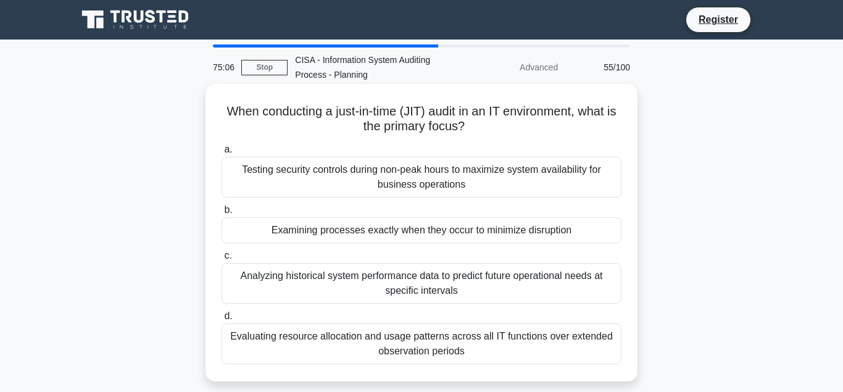
click at [372, 230] on div "Examining processes exactly when they occur to minimize disruption" at bounding box center [422, 230] width 400 height 26
click at [222, 214] on input "b. Examining processes exactly when they occur to minimize disruption" at bounding box center [222, 210] width 0 height 8
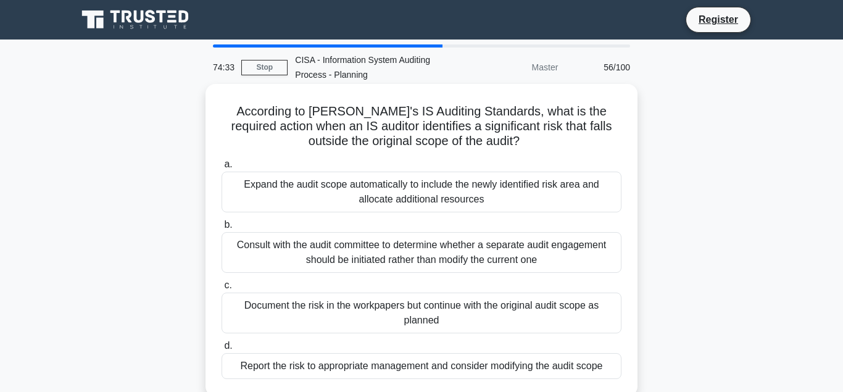
click at [349, 187] on div "Expand the audit scope automatically to include the newly identified risk area …" at bounding box center [422, 192] width 400 height 41
click at [222, 169] on input "a. Expand the audit scope automatically to include the newly identified risk ar…" at bounding box center [222, 164] width 0 height 8
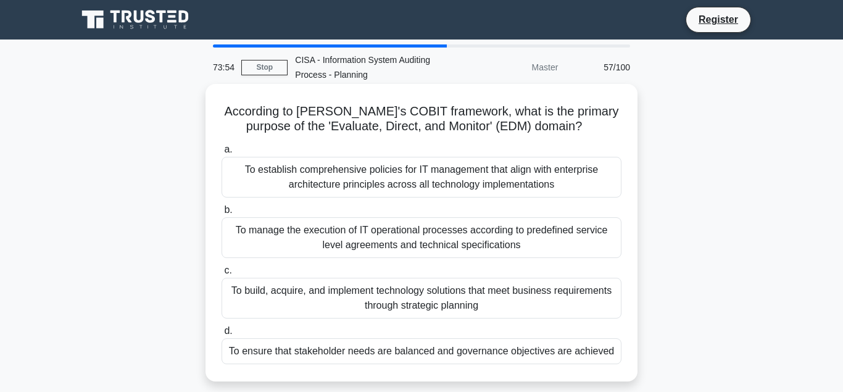
click at [392, 291] on div "To build, acquire, and implement technology solutions that meet business requir…" at bounding box center [422, 298] width 400 height 41
click at [222, 275] on input "c. To build, acquire, and implement technology solutions that meet business req…" at bounding box center [222, 271] width 0 height 8
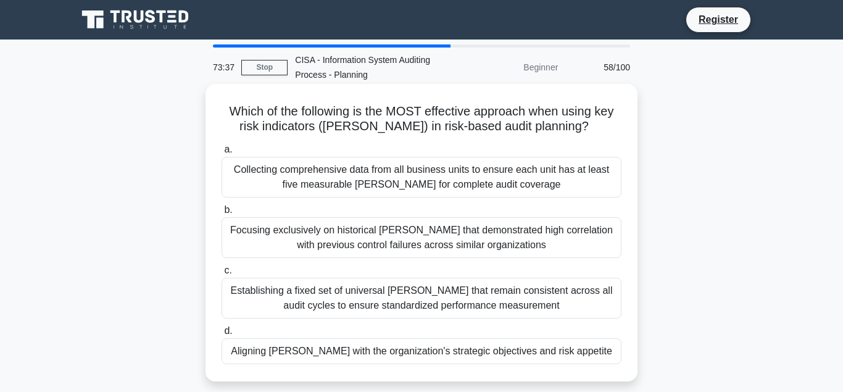
click at [357, 353] on div "Aligning KRIs with the organization's strategic objectives and risk appetite" at bounding box center [422, 351] width 400 height 26
click at [222, 335] on input "d. Aligning KRIs with the organization's strategic objectives and risk appetite" at bounding box center [222, 331] width 0 height 8
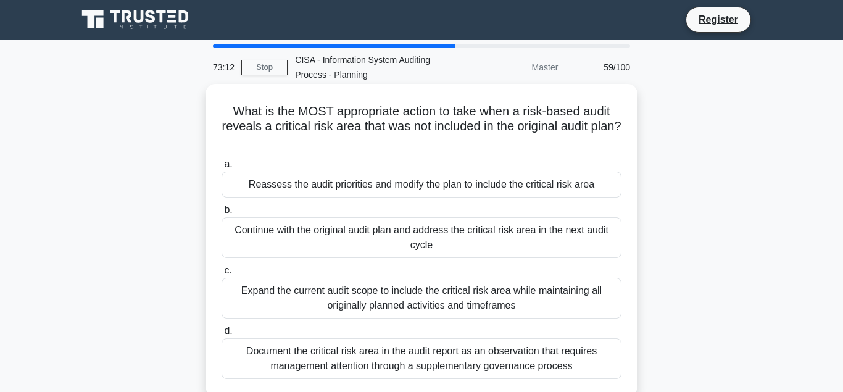
click at [353, 186] on div "Reassess the audit priorities and modify the plan to include the critical risk …" at bounding box center [422, 185] width 400 height 26
click at [222, 169] on input "a. Reassess the audit priorities and modify the plan to include the critical ri…" at bounding box center [222, 164] width 0 height 8
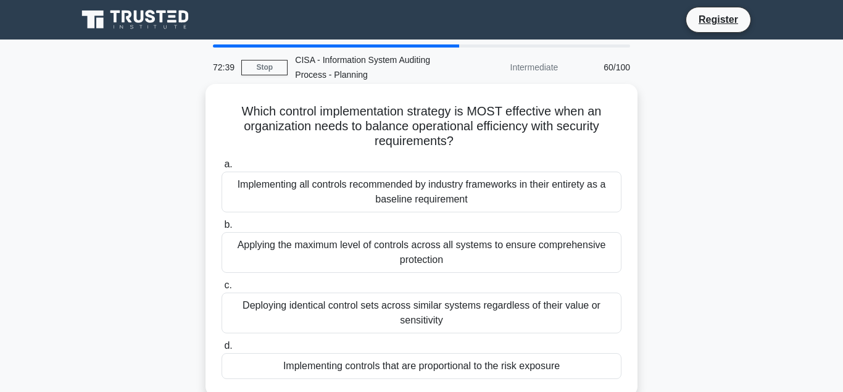
click at [357, 365] on div "Implementing controls that are proportional to the risk exposure" at bounding box center [422, 366] width 400 height 26
click at [222, 350] on input "d. Implementing controls that are proportional to the risk exposure" at bounding box center [222, 346] width 0 height 8
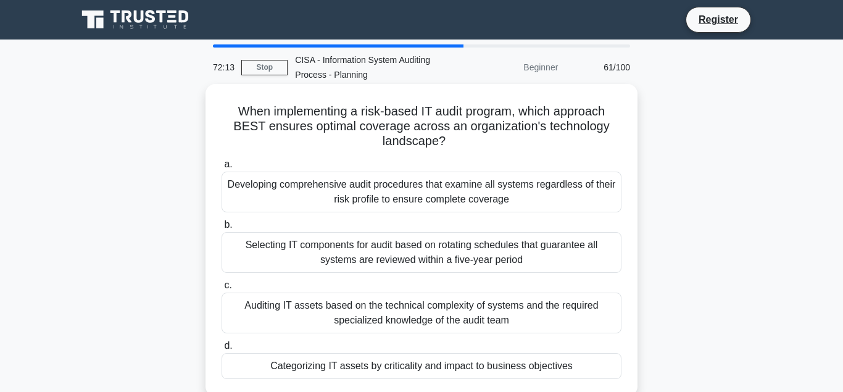
click at [343, 367] on div "Categorizing IT assets by criticality and impact to business objectives" at bounding box center [422, 366] width 400 height 26
click at [222, 350] on input "d. Categorizing IT assets by criticality and impact to business objectives" at bounding box center [222, 346] width 0 height 8
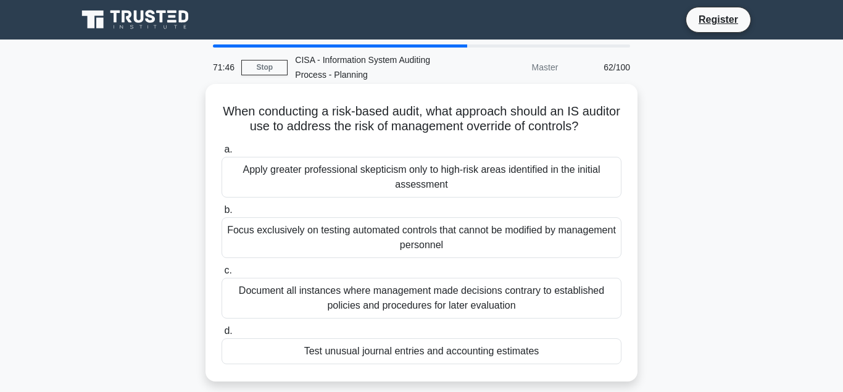
click at [357, 352] on div "Test unusual journal entries and accounting estimates" at bounding box center [422, 351] width 400 height 26
click at [222, 335] on input "d. Test unusual journal entries and accounting estimates" at bounding box center [222, 331] width 0 height 8
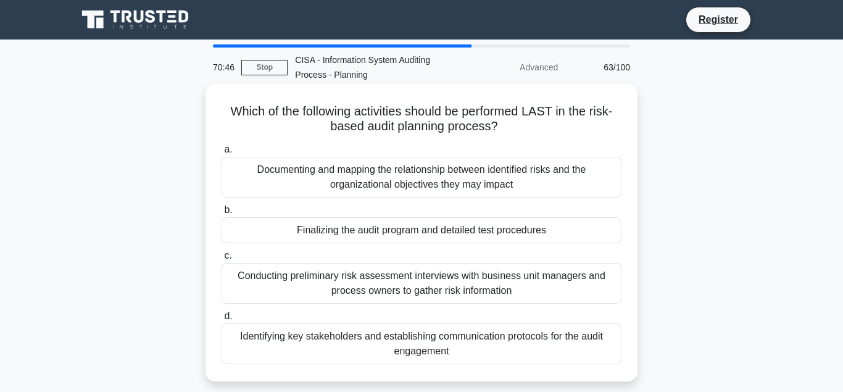
click at [383, 280] on div "Conducting preliminary risk assessment interviews with business unit managers a…" at bounding box center [422, 283] width 400 height 41
click at [222, 260] on input "c. Conducting preliminary risk assessment interviews with business unit manager…" at bounding box center [222, 256] width 0 height 8
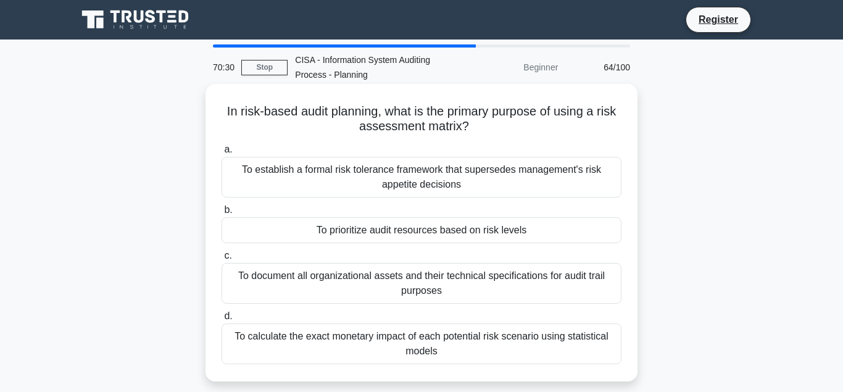
click at [375, 233] on div "To prioritize audit resources based on risk levels" at bounding box center [422, 230] width 400 height 26
click at [222, 214] on input "b. To prioritize audit resources based on risk levels" at bounding box center [222, 210] width 0 height 8
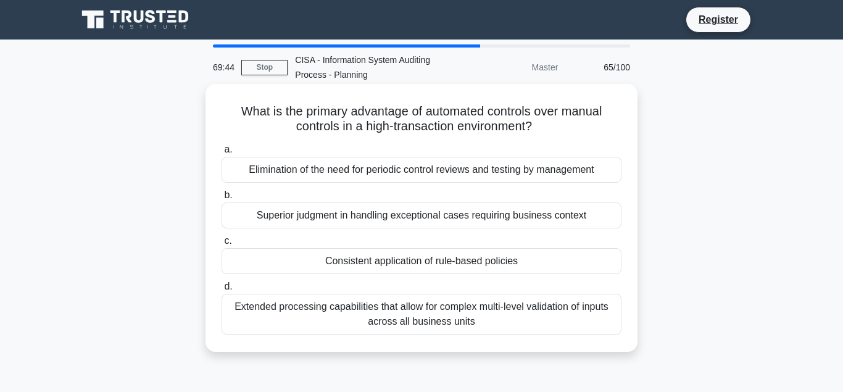
click at [398, 260] on div "Consistent application of rule-based policies" at bounding box center [422, 261] width 400 height 26
click at [222, 245] on input "c. Consistent application of rule-based policies" at bounding box center [222, 241] width 0 height 8
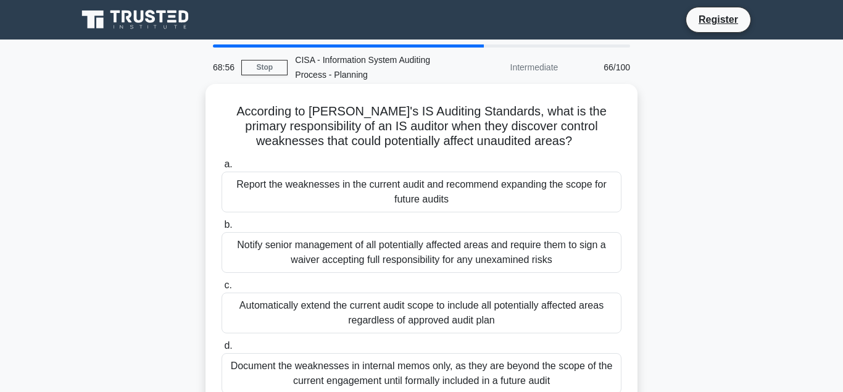
click at [375, 186] on div "Report the weaknesses in the current audit and recommend expanding the scope fo…" at bounding box center [422, 192] width 400 height 41
click at [222, 169] on input "a. Report the weaknesses in the current audit and recommend expanding the scope…" at bounding box center [222, 164] width 0 height 8
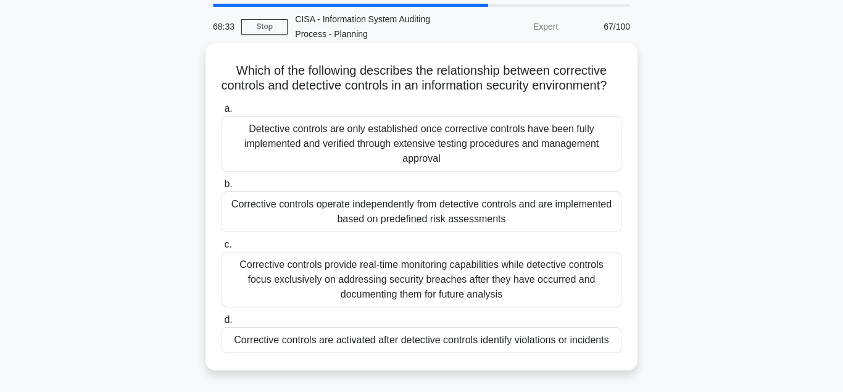
scroll to position [63, 0]
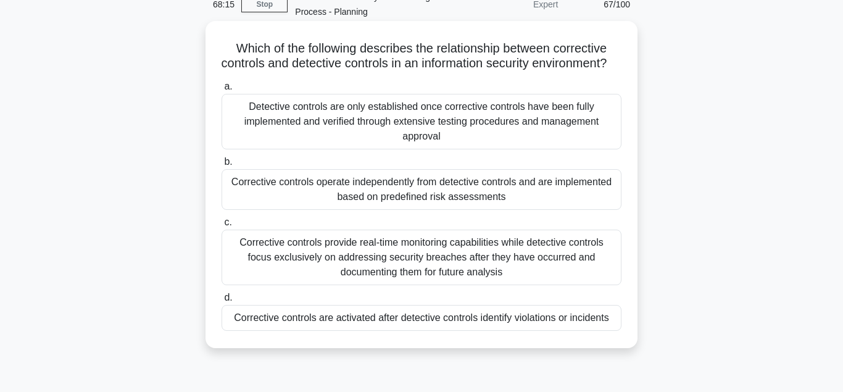
click at [320, 331] on div "Corrective controls are activated after detective controls identify violations …" at bounding box center [422, 318] width 400 height 26
click at [222, 302] on input "d. Corrective controls are activated after detective controls identify violatio…" at bounding box center [222, 298] width 0 height 8
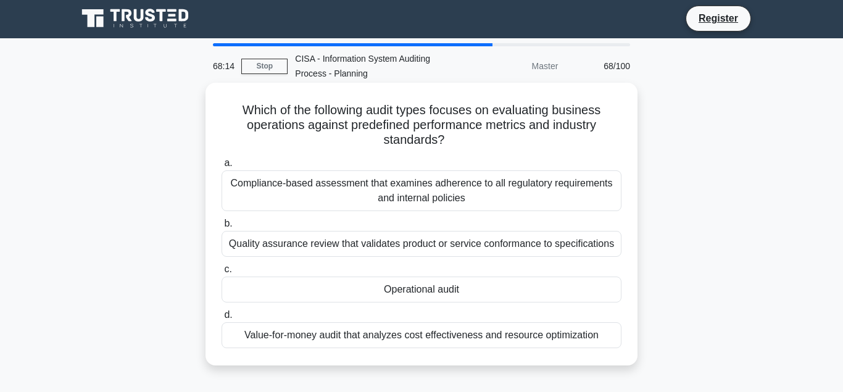
scroll to position [0, 0]
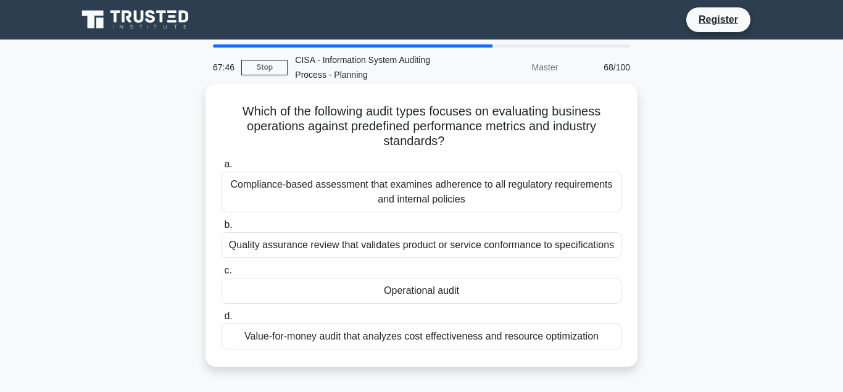
click at [417, 293] on div "Operational audit" at bounding box center [422, 291] width 400 height 26
click at [222, 275] on input "c. Operational audit" at bounding box center [222, 271] width 0 height 8
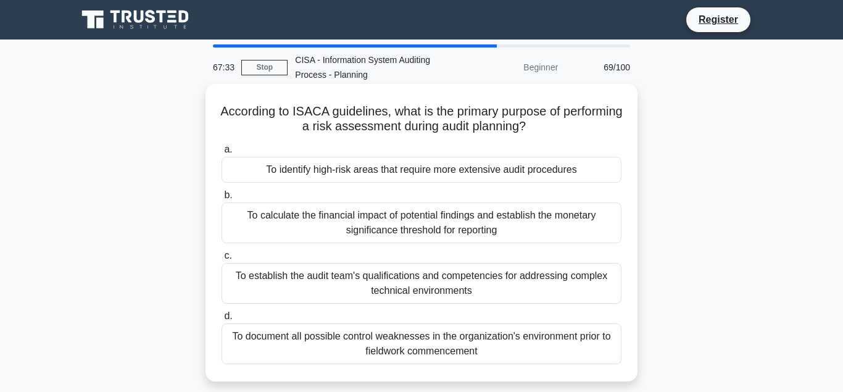
click at [327, 171] on div "To identify high-risk areas that require more extensive audit procedures" at bounding box center [422, 170] width 400 height 26
click at [222, 154] on input "a. To identify high-risk areas that require more extensive audit procedures" at bounding box center [222, 150] width 0 height 8
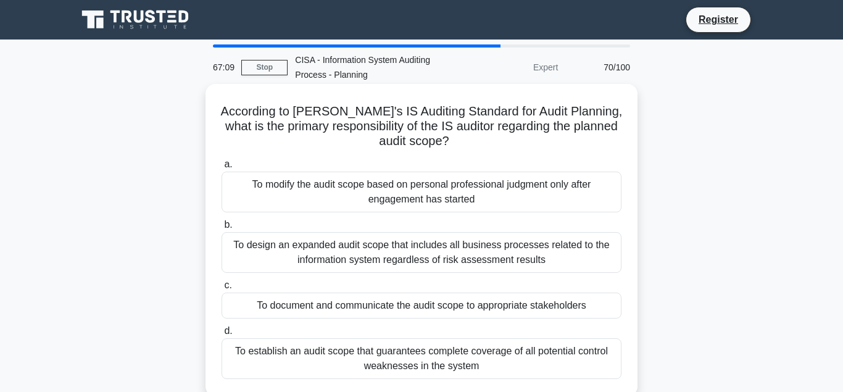
click at [330, 354] on div "To establish an audit scope that guarantees complete coverage of all potential …" at bounding box center [422, 358] width 400 height 41
click at [222, 335] on input "d. To establish an audit scope that guarantees complete coverage of all potenti…" at bounding box center [222, 331] width 0 height 8
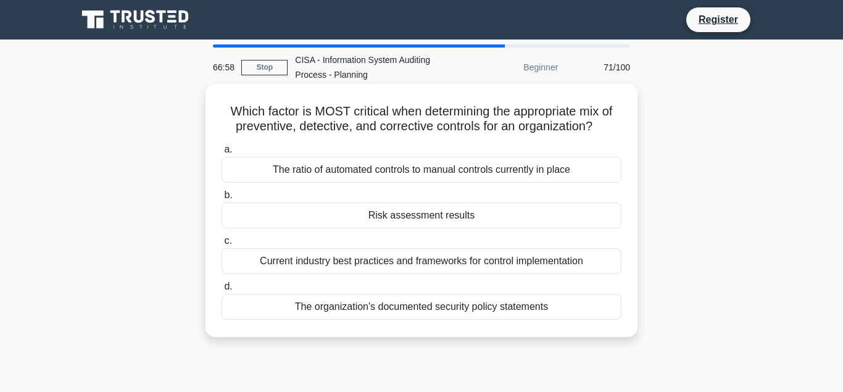
click at [404, 216] on div "Risk assessment results" at bounding box center [422, 215] width 400 height 26
click at [222, 199] on input "b. Risk assessment results" at bounding box center [222, 195] width 0 height 8
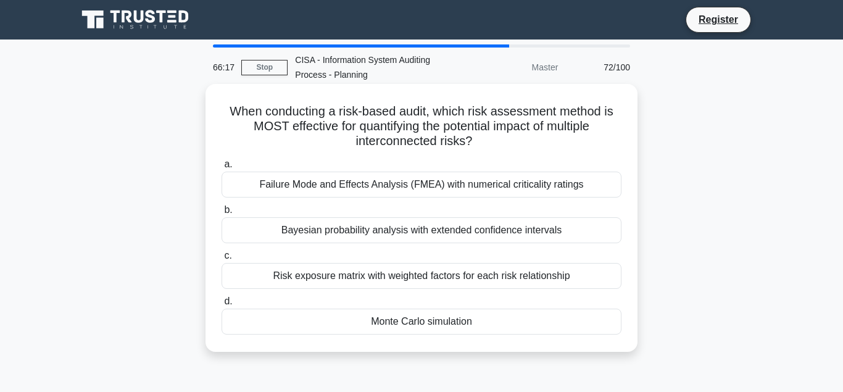
click at [424, 326] on div "Monte Carlo simulation" at bounding box center [422, 322] width 400 height 26
click at [222, 306] on input "d. Monte Carlo simulation" at bounding box center [222, 302] width 0 height 8
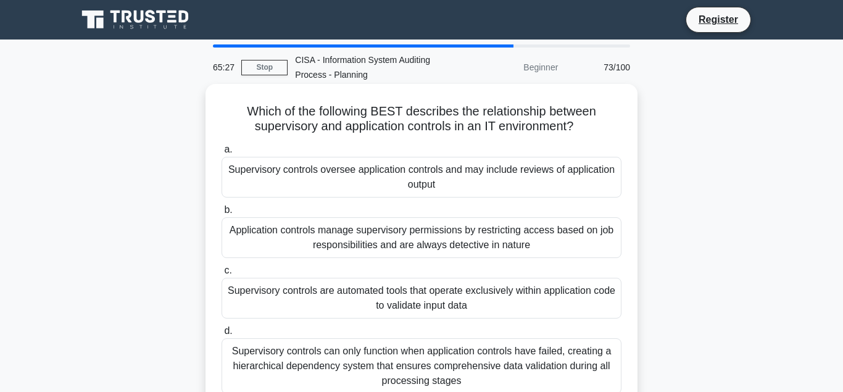
click at [304, 172] on div "Supervisory controls oversee application controls and may include reviews of ap…" at bounding box center [422, 177] width 400 height 41
click at [222, 154] on input "a. Supervisory controls oversee application controls and may include reviews of…" at bounding box center [222, 150] width 0 height 8
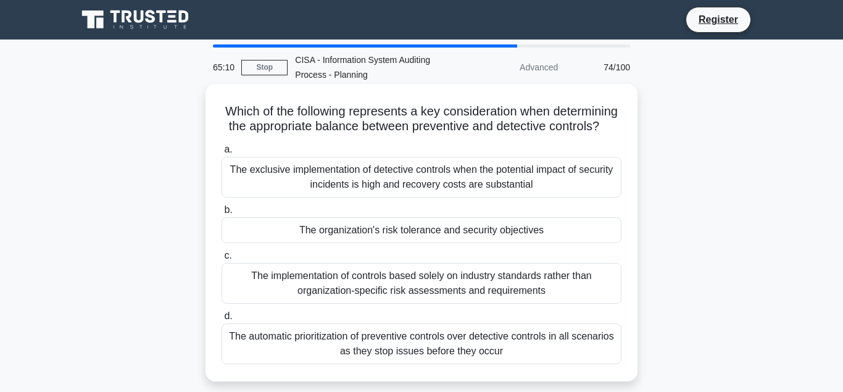
click at [346, 233] on div "The organization's risk tolerance and security objectives" at bounding box center [422, 230] width 400 height 26
click at [222, 214] on input "b. The organization's risk tolerance and security objectives" at bounding box center [222, 210] width 0 height 8
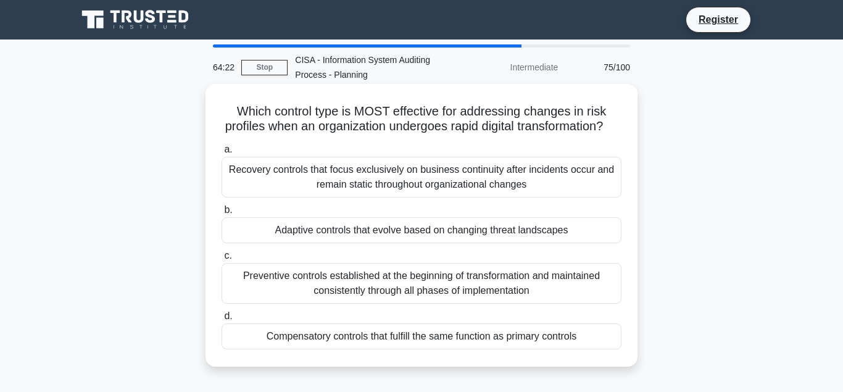
click at [338, 233] on div "Adaptive controls that evolve based on changing threat landscapes" at bounding box center [422, 230] width 400 height 26
click at [222, 214] on input "b. Adaptive controls that evolve based on changing threat landscapes" at bounding box center [222, 210] width 0 height 8
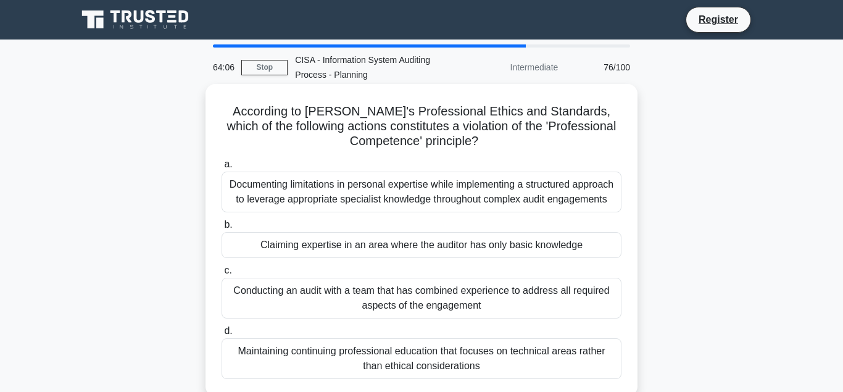
click at [307, 246] on div "Claiming expertise in an area where the auditor has only basic knowledge" at bounding box center [422, 245] width 400 height 26
click at [222, 229] on input "b. Claiming expertise in an area where the auditor has only basic knowledge" at bounding box center [222, 225] width 0 height 8
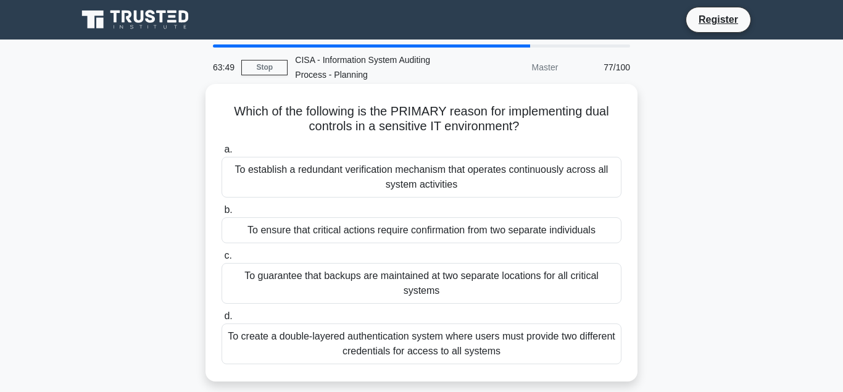
click at [299, 232] on div "To ensure that critical actions require confirmation from two separate individu…" at bounding box center [422, 230] width 400 height 26
click at [222, 214] on input "b. To ensure that critical actions require confirmation from two separate indiv…" at bounding box center [222, 210] width 0 height 8
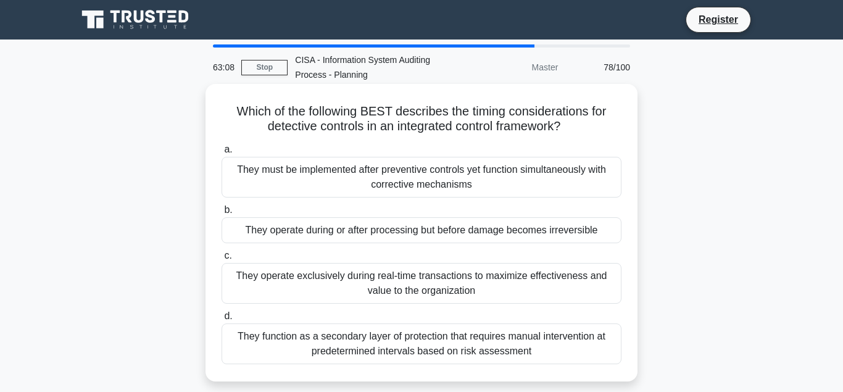
click at [324, 233] on div "They operate during or after processing but before damage becomes irreversible" at bounding box center [422, 230] width 400 height 26
click at [222, 214] on input "b. They operate during or after processing but before damage becomes irreversib…" at bounding box center [222, 210] width 0 height 8
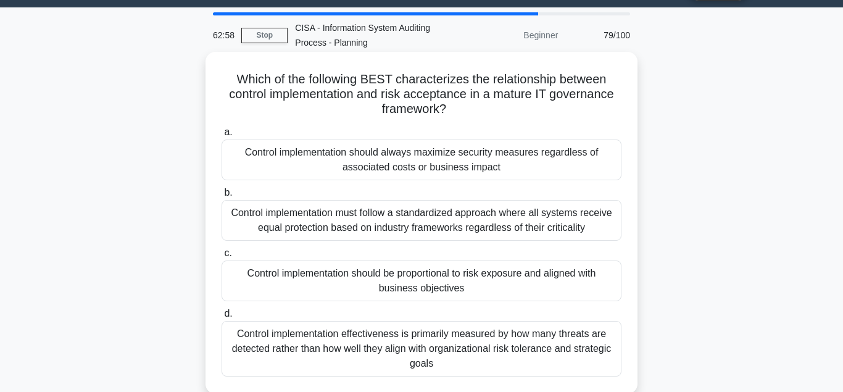
scroll to position [63, 0]
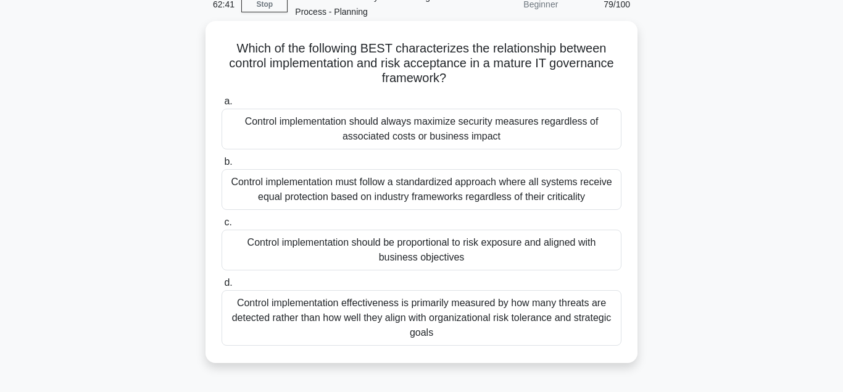
click at [349, 245] on div "Control implementation should be proportional to risk exposure and aligned with…" at bounding box center [422, 250] width 400 height 41
click at [222, 227] on input "c. Control implementation should be proportional to risk exposure and aligned w…" at bounding box center [222, 223] width 0 height 8
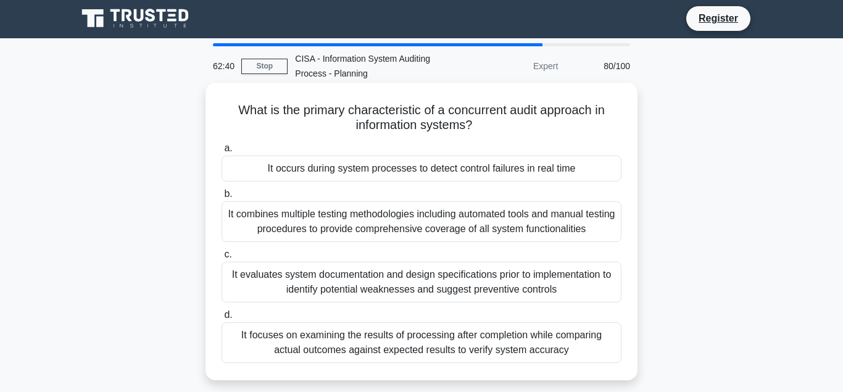
scroll to position [0, 0]
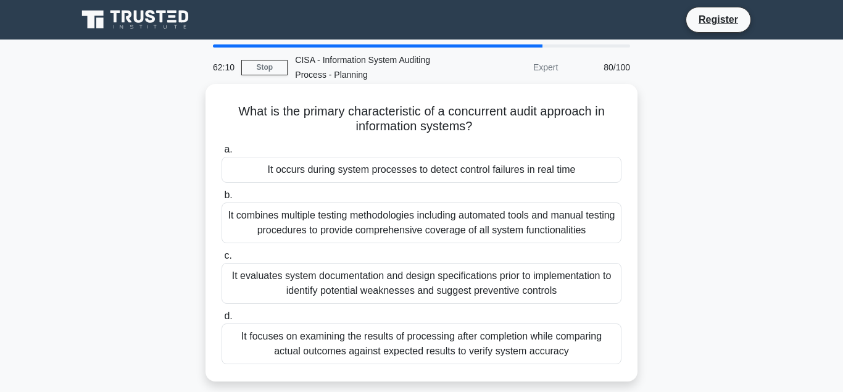
click at [323, 168] on div "It occurs during system processes to detect control failures in real time" at bounding box center [422, 170] width 400 height 26
click at [222, 154] on input "a. It occurs during system processes to detect control failures in real time" at bounding box center [222, 150] width 0 height 8
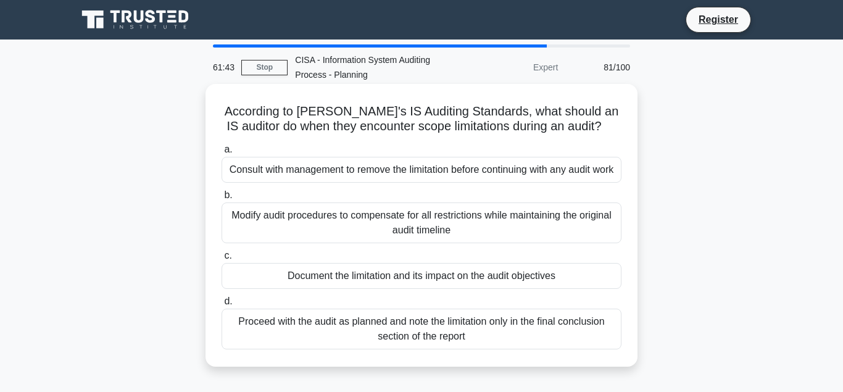
click at [338, 289] on div "Document the limitation and its impact on the audit objectives" at bounding box center [422, 276] width 400 height 26
click at [222, 260] on input "c. Document the limitation and its impact on the audit objectives" at bounding box center [222, 256] width 0 height 8
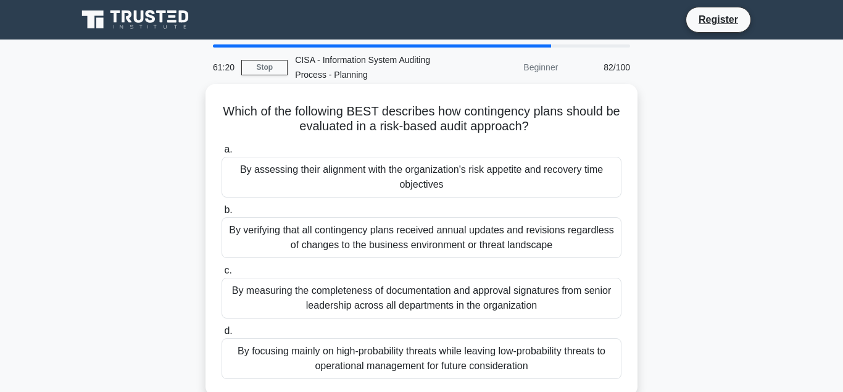
click at [348, 173] on div "By assessing their alignment with the organization's risk appetite and recovery…" at bounding box center [422, 177] width 400 height 41
click at [222, 154] on input "a. By assessing their alignment with the organization's risk appetite and recov…" at bounding box center [222, 150] width 0 height 8
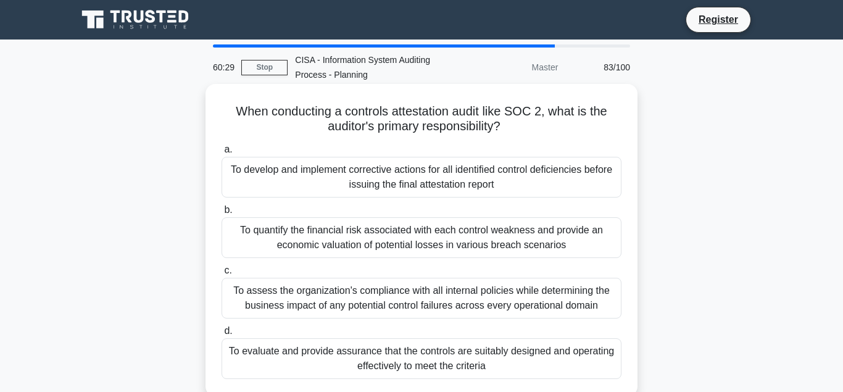
click at [367, 296] on div "To assess the organization's compliance with all internal policies while determ…" at bounding box center [422, 298] width 400 height 41
click at [222, 275] on input "c. To assess the organization's compliance with all internal policies while det…" at bounding box center [222, 271] width 0 height 8
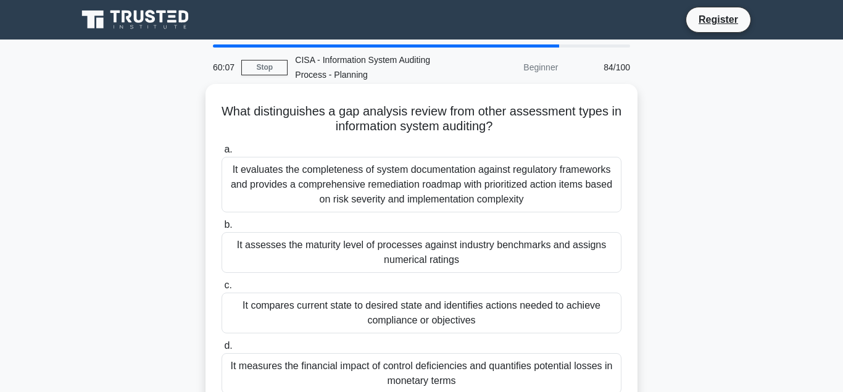
click at [383, 309] on div "It compares current state to desired state and identifies actions needed to ach…" at bounding box center [422, 313] width 400 height 41
click at [222, 290] on input "c. It compares current state to desired state and identifies actions needed to …" at bounding box center [222, 285] width 0 height 8
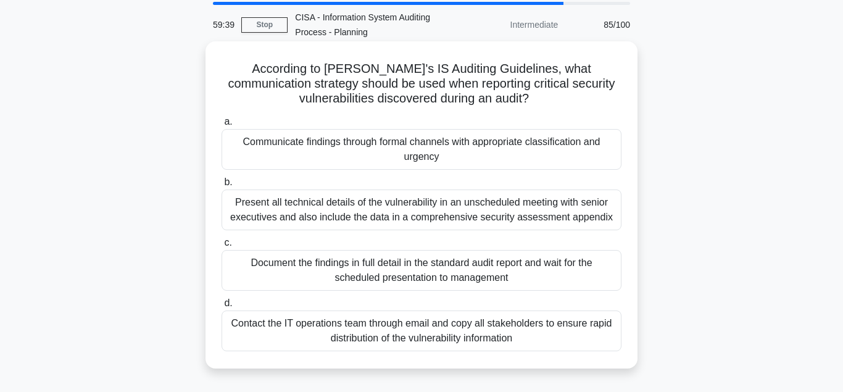
scroll to position [63, 0]
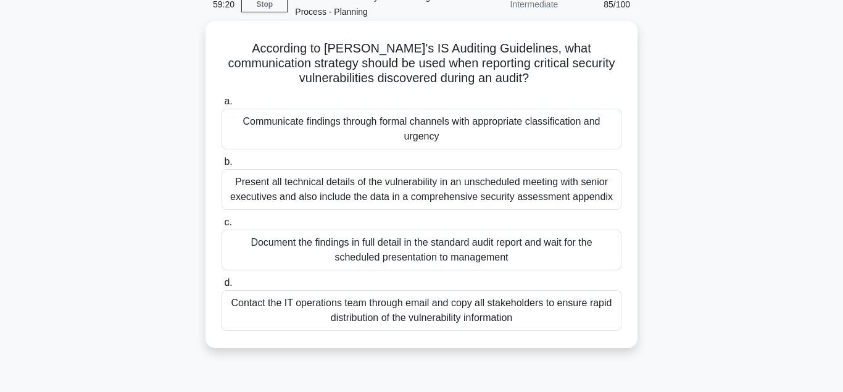
click at [344, 123] on div "Communicate findings through formal channels with appropriate classification an…" at bounding box center [422, 129] width 400 height 41
click at [222, 106] on input "a. Communicate findings through formal channels with appropriate classification…" at bounding box center [222, 102] width 0 height 8
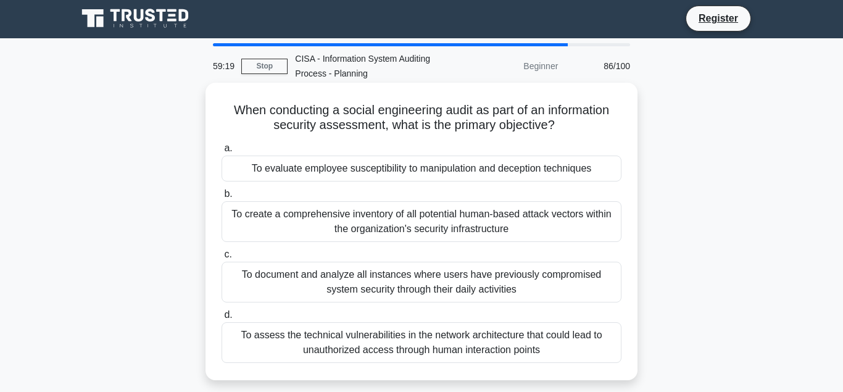
scroll to position [0, 0]
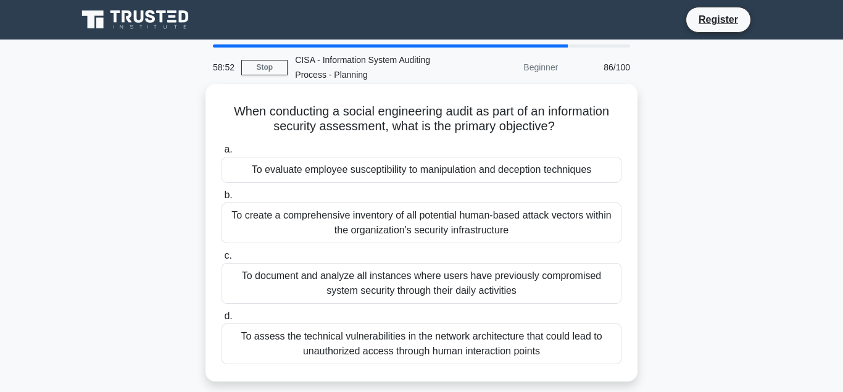
click at [365, 169] on div "To evaluate employee susceptibility to manipulation and deception techniques" at bounding box center [422, 170] width 400 height 26
click at [222, 154] on input "a. To evaluate employee susceptibility to manipulation and deception techniques" at bounding box center [222, 150] width 0 height 8
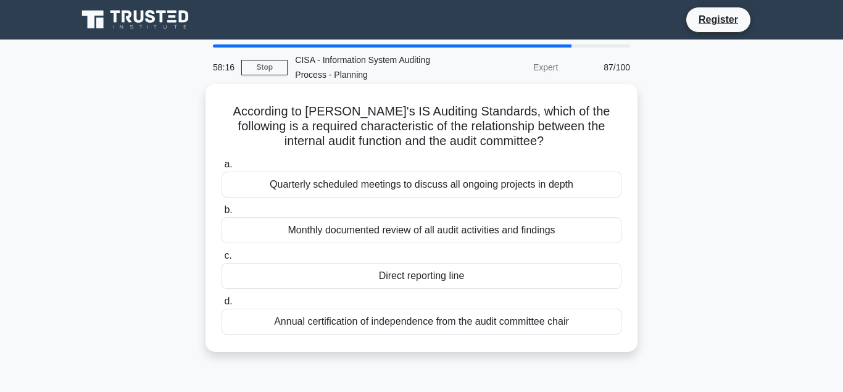
click at [410, 275] on div "Direct reporting line" at bounding box center [422, 276] width 400 height 26
click at [222, 260] on input "c. Direct reporting line" at bounding box center [222, 256] width 0 height 8
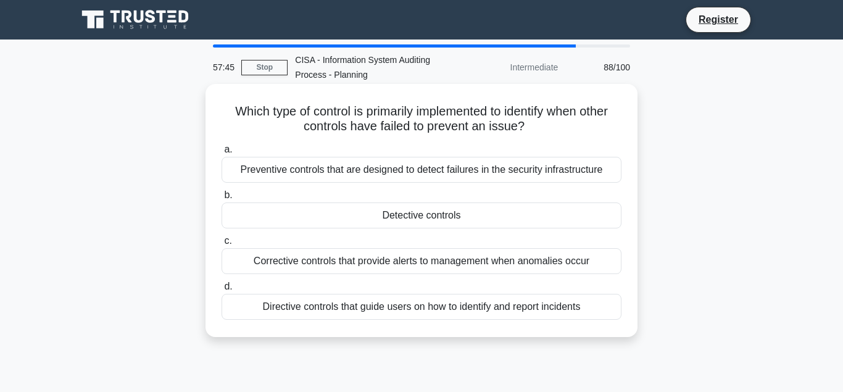
click at [322, 261] on div "Corrective controls that provide alerts to management when anomalies occur" at bounding box center [422, 261] width 400 height 26
click at [222, 245] on input "c. Corrective controls that provide alerts to management when anomalies occur" at bounding box center [222, 241] width 0 height 8
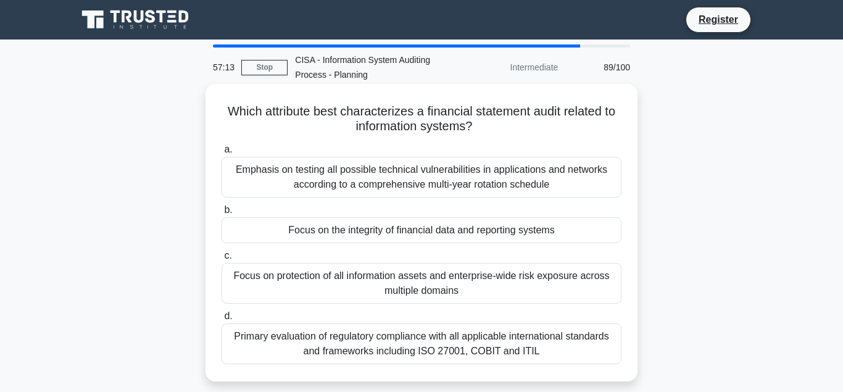
click at [359, 232] on div "Focus on the integrity of financial data and reporting systems" at bounding box center [422, 230] width 400 height 26
click at [222, 214] on input "b. Focus on the integrity of financial data and reporting systems" at bounding box center [222, 210] width 0 height 8
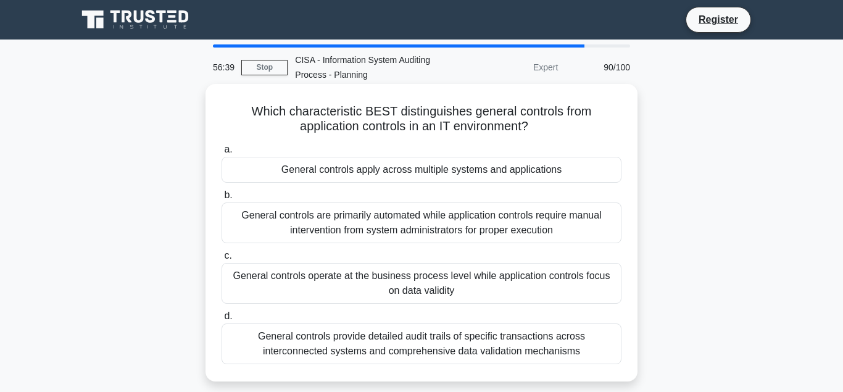
click at [338, 275] on div "General controls operate at the business process level while application contro…" at bounding box center [422, 283] width 400 height 41
click at [222, 260] on input "c. General controls operate at the business process level while application con…" at bounding box center [222, 256] width 0 height 8
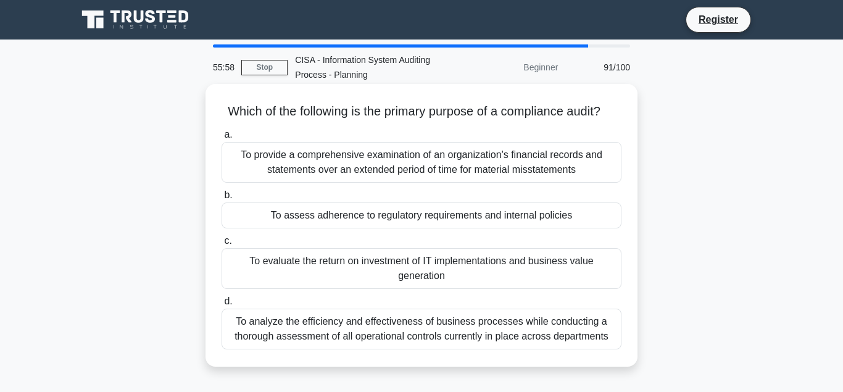
click at [353, 217] on div "To assess adherence to regulatory requirements and internal policies" at bounding box center [422, 215] width 400 height 26
click at [222, 199] on input "b. To assess adherence to regulatory requirements and internal policies" at bounding box center [222, 195] width 0 height 8
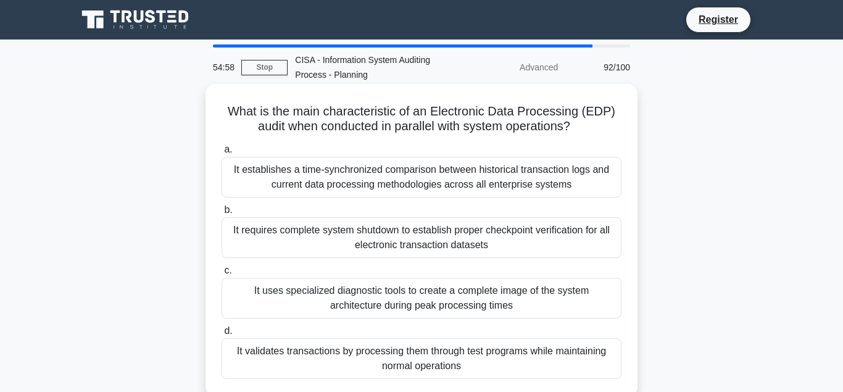
click at [294, 352] on div "It validates transactions by processing them through test programs while mainta…" at bounding box center [422, 358] width 400 height 41
click at [222, 335] on input "d. It validates transactions by processing them through test programs while mai…" at bounding box center [222, 331] width 0 height 8
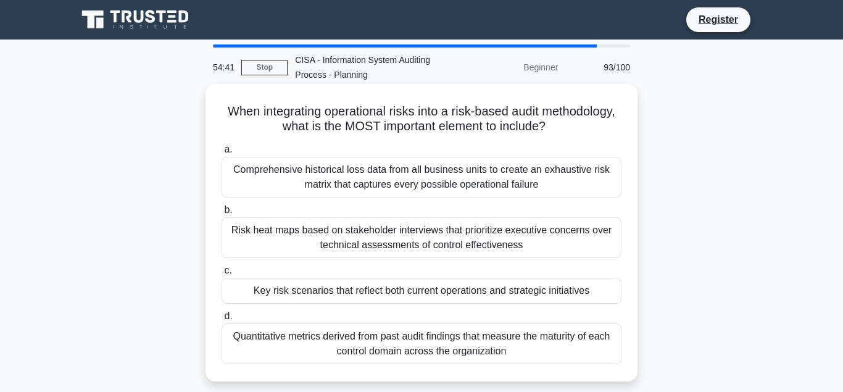
click at [323, 292] on div "Key risk scenarios that reflect both current operations and strategic initiativ…" at bounding box center [422, 291] width 400 height 26
click at [222, 275] on input "c. Key risk scenarios that reflect both current operations and strategic initia…" at bounding box center [222, 271] width 0 height 8
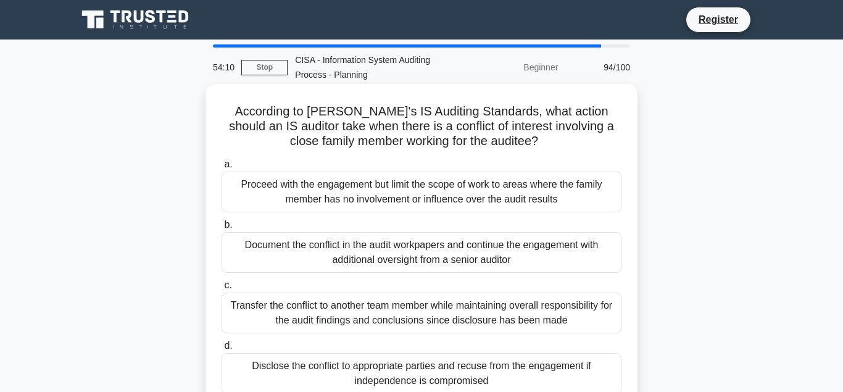
click at [372, 371] on div "Disclose the conflict to appropriate parties and recuse from the engagement if …" at bounding box center [422, 373] width 400 height 41
click at [222, 350] on input "d. Disclose the conflict to appropriate parties and recuse from the engagement …" at bounding box center [222, 346] width 0 height 8
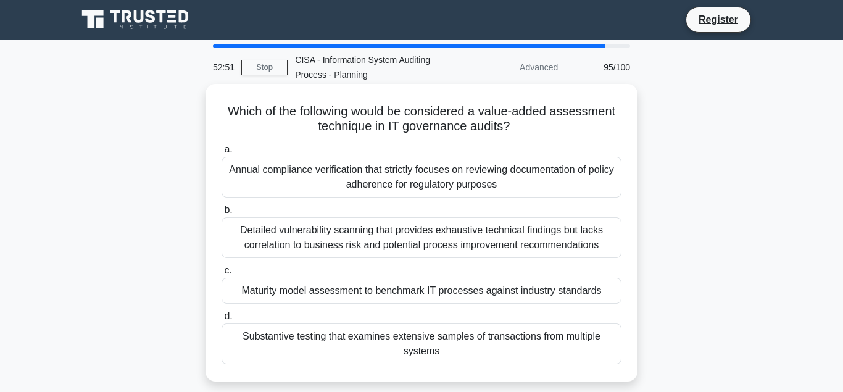
click at [326, 293] on div "Maturity model assessment to benchmark IT processes against industry standards" at bounding box center [422, 291] width 400 height 26
click at [222, 275] on input "c. Maturity model assessment to benchmark IT processes against industry standar…" at bounding box center [222, 271] width 0 height 8
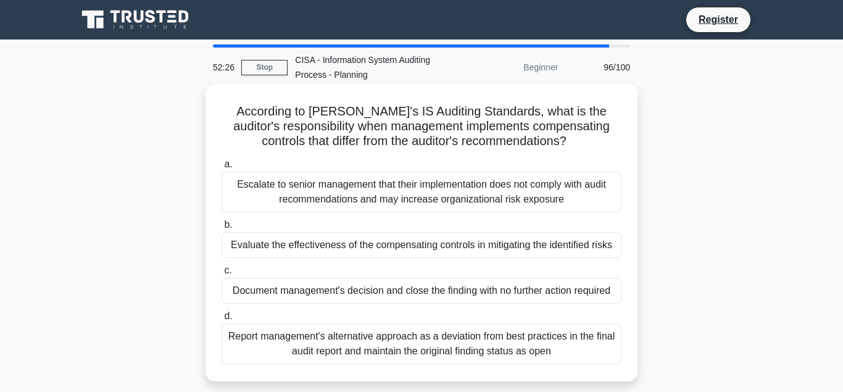
click at [317, 248] on div "Evaluate the effectiveness of the compensating controls in mitigating the ident…" at bounding box center [422, 245] width 400 height 26
click at [222, 229] on input "b. Evaluate the effectiveness of the compensating controls in mitigating the id…" at bounding box center [222, 225] width 0 height 8
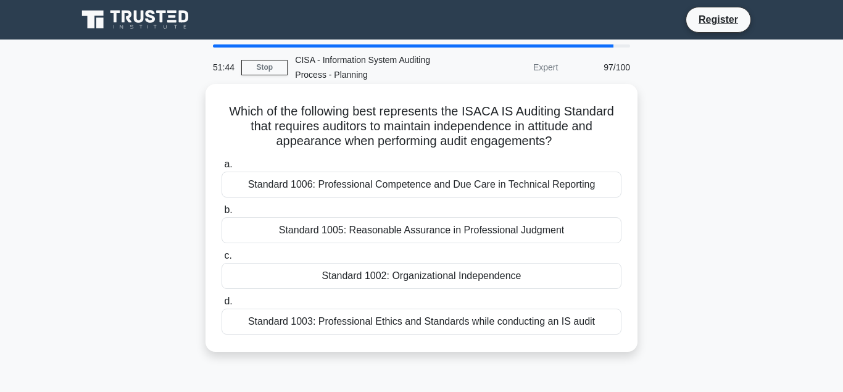
click at [351, 275] on div "Standard 1002: Organizational Independence" at bounding box center [422, 276] width 400 height 26
click at [222, 260] on input "c. Standard 1002: Organizational Independence" at bounding box center [222, 256] width 0 height 8
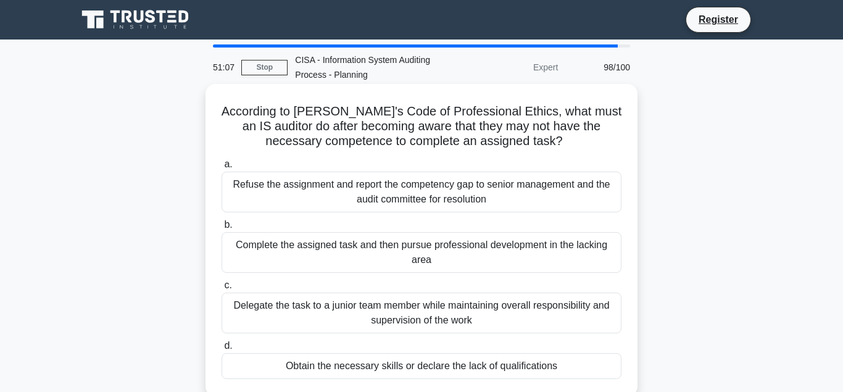
click at [385, 191] on div "Refuse the assignment and report the competency gap to senior management and th…" at bounding box center [422, 192] width 400 height 41
click at [222, 169] on input "a. Refuse the assignment and report the competency gap to senior management and…" at bounding box center [222, 164] width 0 height 8
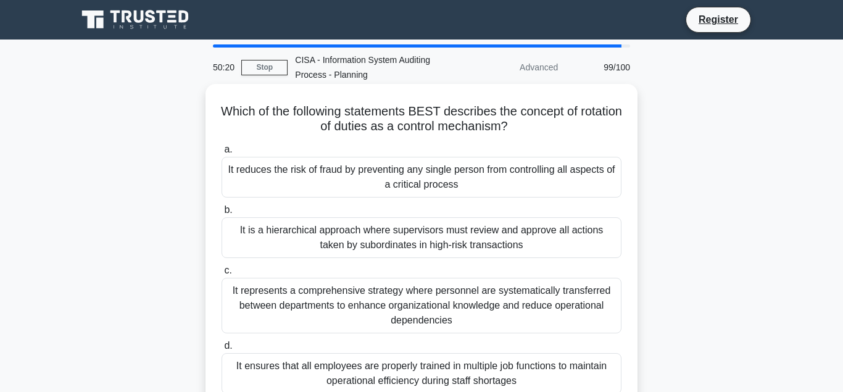
click at [339, 173] on div "It reduces the risk of fraud by preventing any single person from controlling a…" at bounding box center [422, 177] width 400 height 41
click at [222, 154] on input "a. It reduces the risk of fraud by preventing any single person from controllin…" at bounding box center [222, 150] width 0 height 8
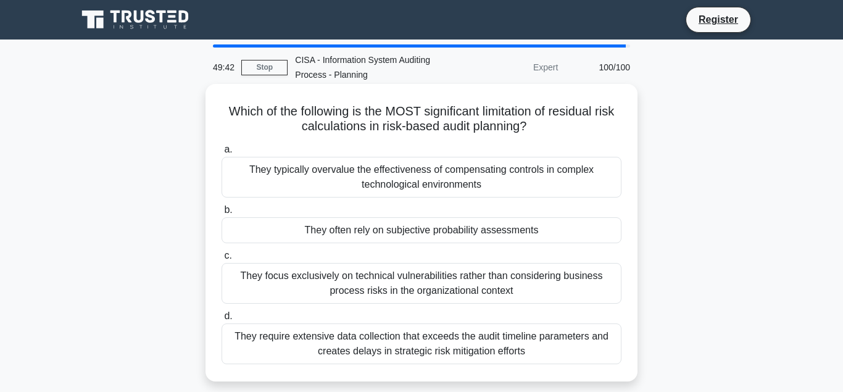
click at [346, 232] on div "They often rely on subjective probability assessments" at bounding box center [422, 230] width 400 height 26
click at [222, 214] on input "b. They often rely on subjective probability assessments" at bounding box center [222, 210] width 0 height 8
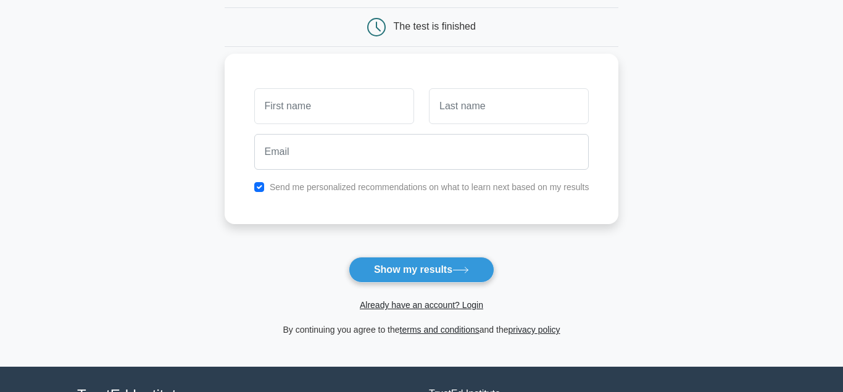
scroll to position [126, 0]
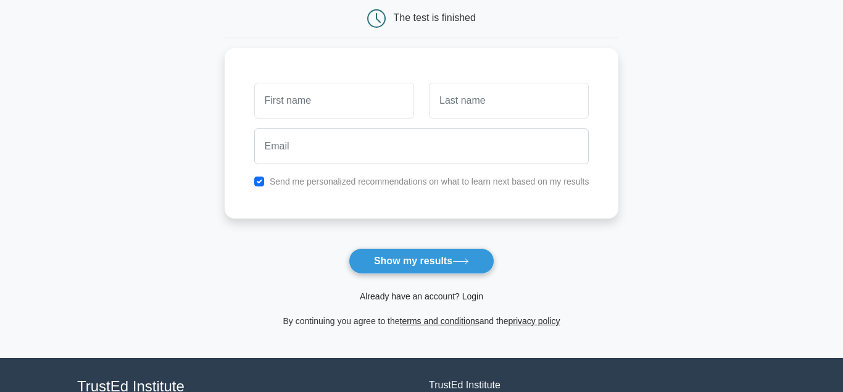
click at [399, 294] on link "Already have an account? Login" at bounding box center [421, 296] width 123 height 10
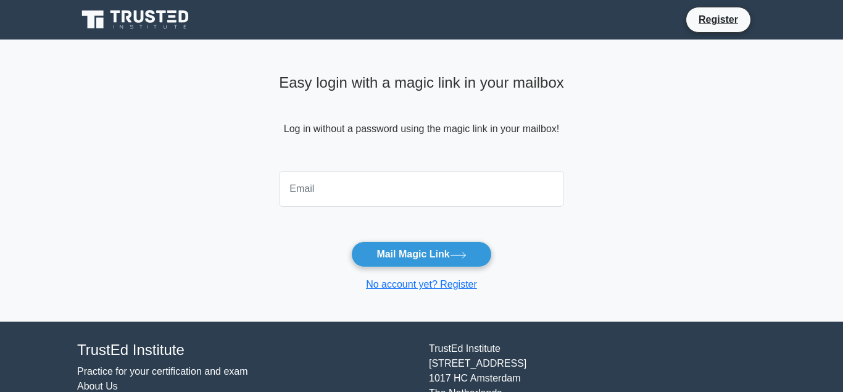
click at [316, 193] on input "email" at bounding box center [421, 189] width 285 height 36
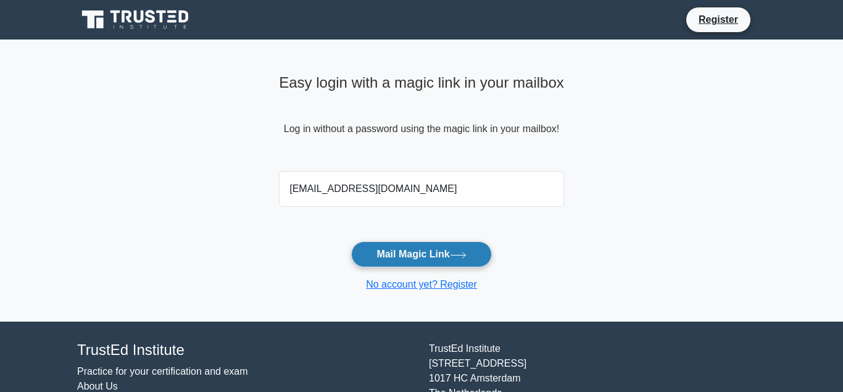
type input "[EMAIL_ADDRESS][DOMAIN_NAME]"
click at [388, 251] on button "Mail Magic Link" at bounding box center [421, 254] width 140 height 26
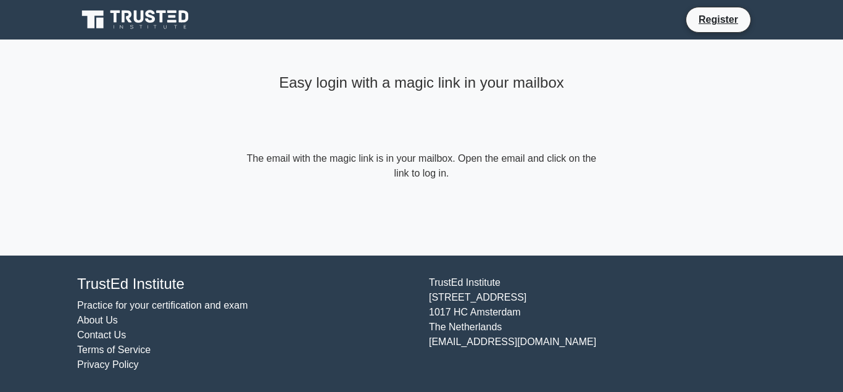
click at [296, 248] on div "Easy login with a magic link in your mailbox The email with the magic link is i…" at bounding box center [421, 148] width 370 height 216
click at [151, 304] on link "Practice for your certification and exam" at bounding box center [162, 305] width 171 height 10
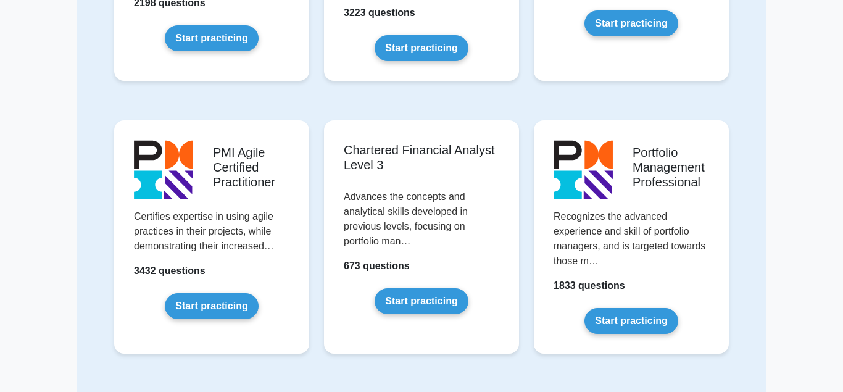
scroll to position [962, 0]
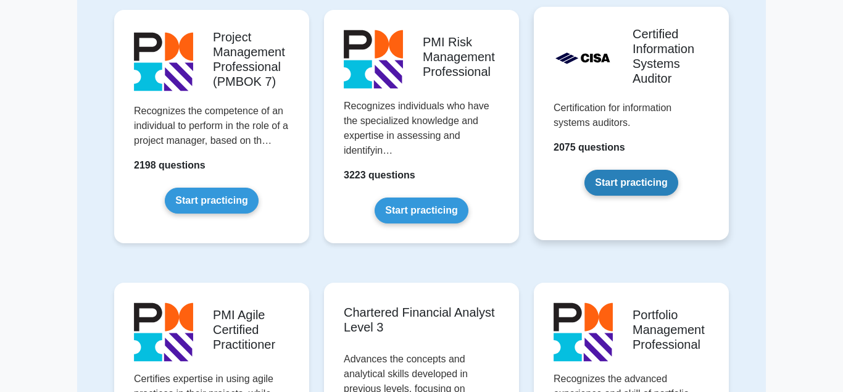
click at [636, 170] on link "Start practicing" at bounding box center [631, 183] width 93 height 26
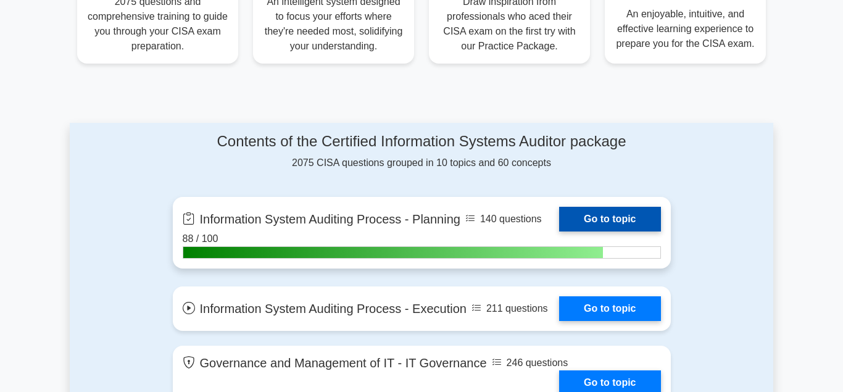
scroll to position [571, 0]
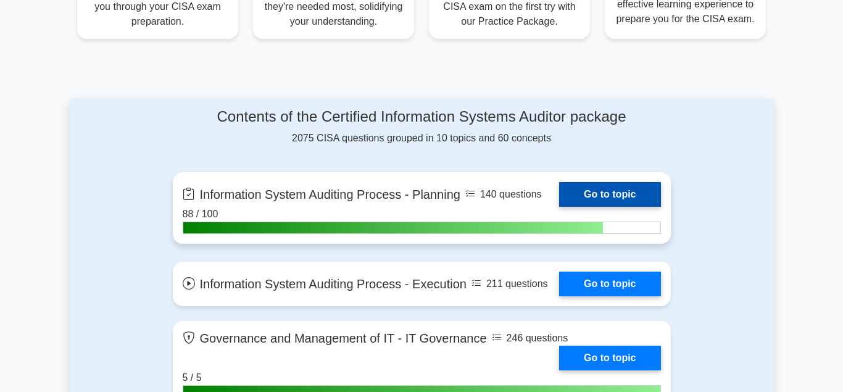
click at [587, 191] on link "Go to topic" at bounding box center [609, 194] width 101 height 25
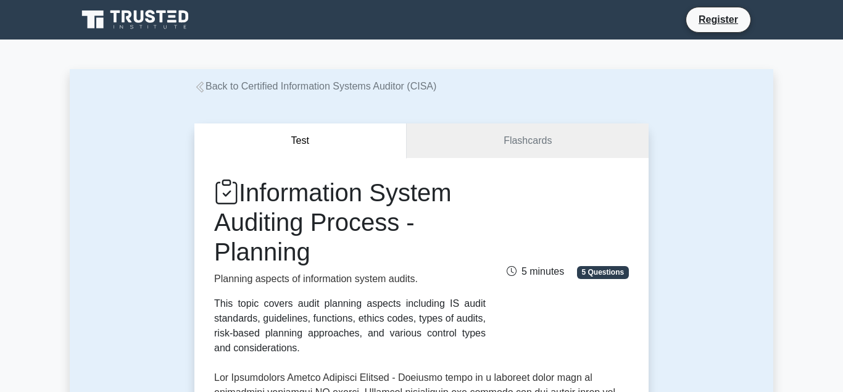
click at [201, 86] on icon at bounding box center [199, 86] width 7 height 11
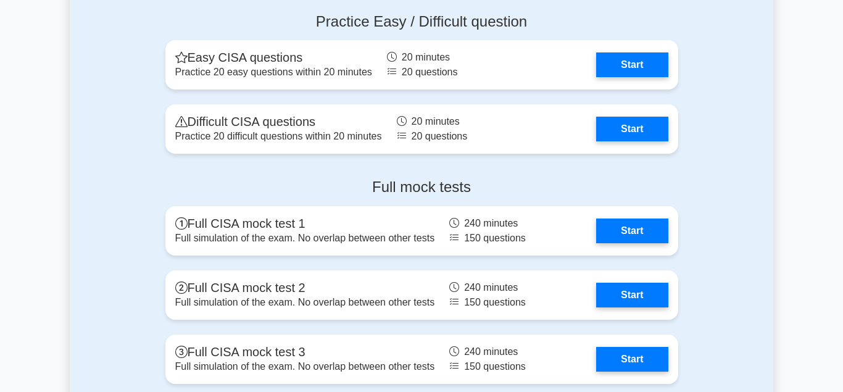
scroll to position [1641, 0]
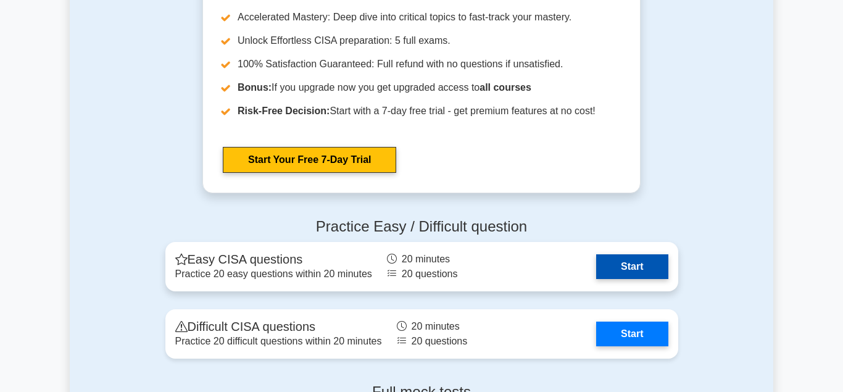
click at [623, 264] on link "Start" at bounding box center [632, 266] width 72 height 25
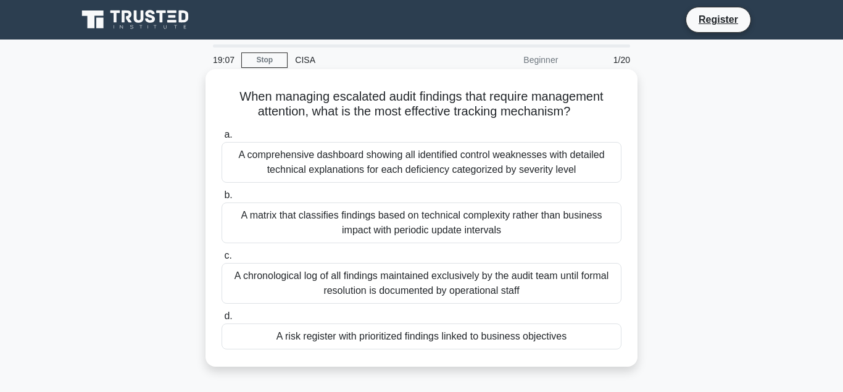
click at [383, 338] on div "A risk register with prioritized findings linked to business objectives" at bounding box center [422, 336] width 400 height 26
click at [222, 320] on input "d. A risk register with prioritized findings linked to business objectives" at bounding box center [222, 316] width 0 height 8
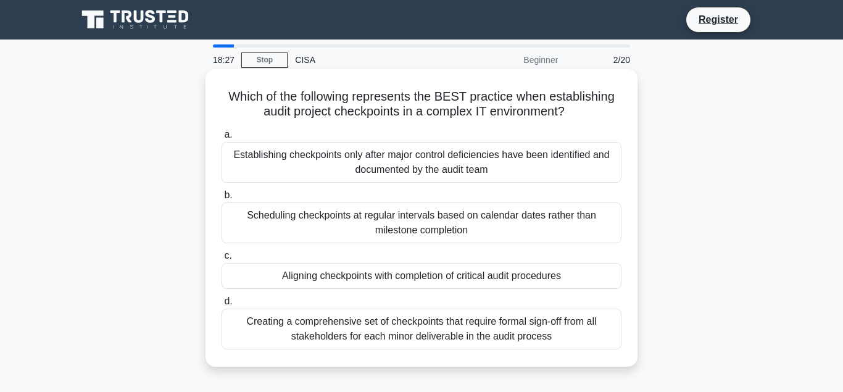
click at [360, 277] on div "Aligning checkpoints with completion of critical audit procedures" at bounding box center [422, 276] width 400 height 26
click at [222, 260] on input "c. Aligning checkpoints with completion of critical audit procedures" at bounding box center [222, 256] width 0 height 8
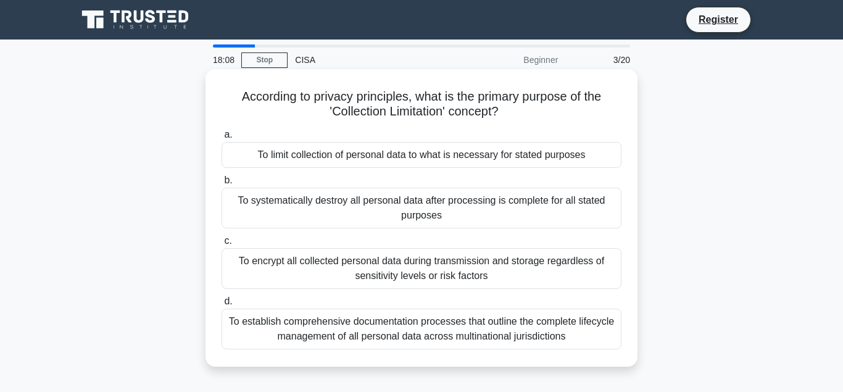
click at [333, 156] on div "To limit collection of personal data to what is necessary for stated purposes" at bounding box center [422, 155] width 400 height 26
click at [222, 139] on input "a. To limit collection of personal data to what is necessary for stated purposes" at bounding box center [222, 135] width 0 height 8
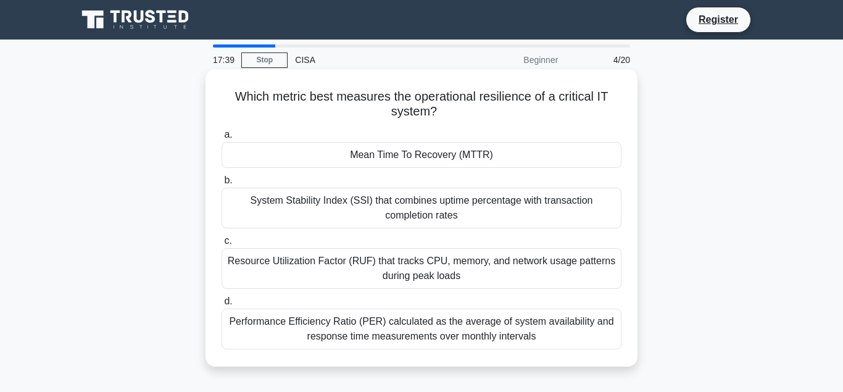
click at [374, 158] on div "Mean Time To Recovery (MTTR)" at bounding box center [422, 155] width 400 height 26
click at [222, 139] on input "a. Mean Time To Recovery (MTTR)" at bounding box center [222, 135] width 0 height 8
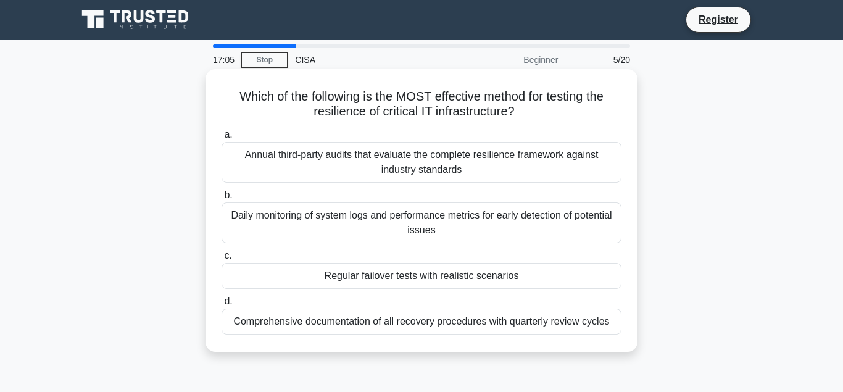
click at [398, 275] on div "Regular failover tests with realistic scenarios" at bounding box center [422, 276] width 400 height 26
click at [222, 260] on input "c. Regular failover tests with realistic scenarios" at bounding box center [222, 256] width 0 height 8
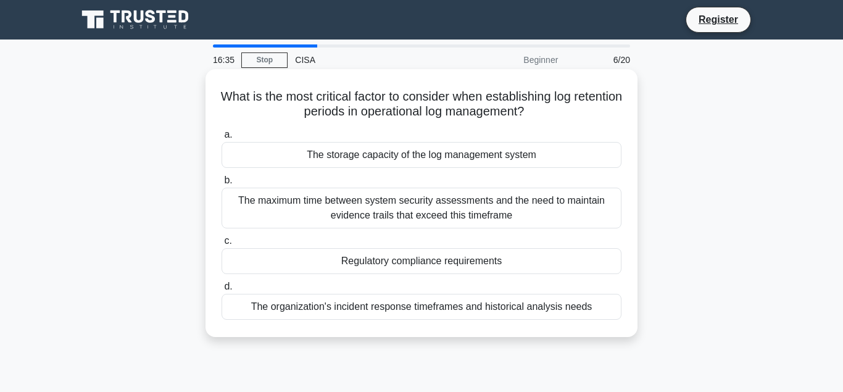
click at [360, 157] on div "The storage capacity of the log management system" at bounding box center [422, 155] width 400 height 26
click at [222, 139] on input "a. The storage capacity of the log management system" at bounding box center [222, 135] width 0 height 8
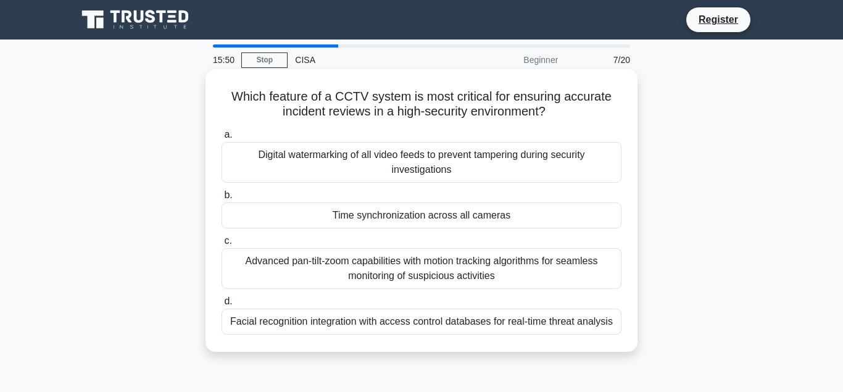
click at [392, 218] on div "Time synchronization across all cameras" at bounding box center [422, 215] width 400 height 26
click at [222, 199] on input "b. Time synchronization across all cameras" at bounding box center [222, 195] width 0 height 8
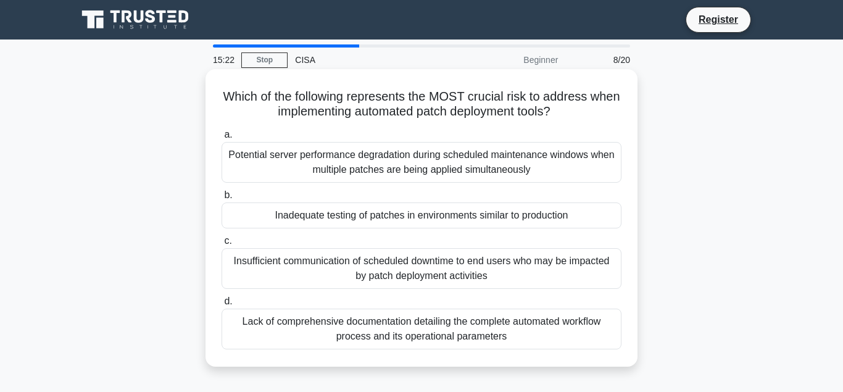
click at [378, 214] on div "Inadequate testing of patches in environments similar to production" at bounding box center [422, 215] width 400 height 26
click at [222, 199] on input "b. Inadequate testing of patches in environments similar to production" at bounding box center [222, 195] width 0 height 8
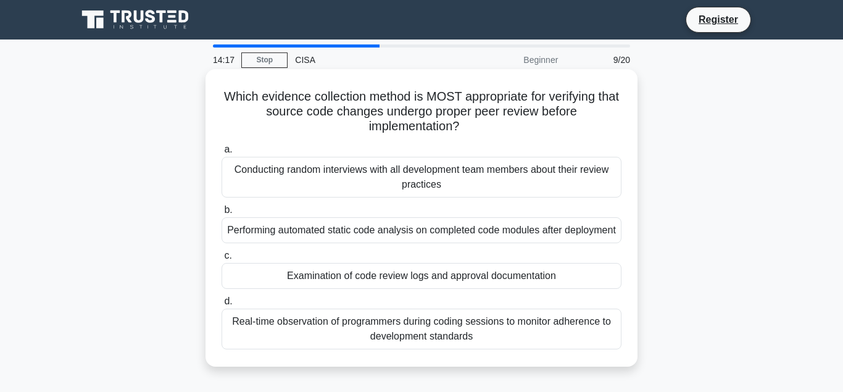
click at [317, 173] on div "Conducting random interviews with all development team members about their revi…" at bounding box center [422, 177] width 400 height 41
click at [222, 154] on input "a. Conducting random interviews with all development team members about their r…" at bounding box center [222, 150] width 0 height 8
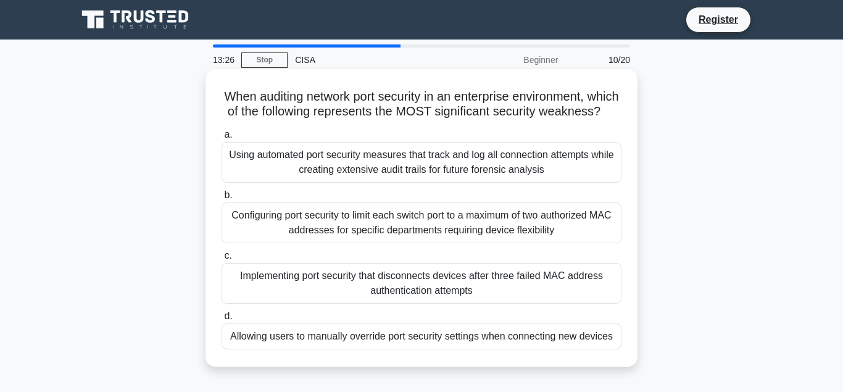
click at [304, 337] on div "Allowing users to manually override port security settings when connecting new …" at bounding box center [422, 336] width 400 height 26
click at [222, 320] on input "d. Allowing users to manually override port security settings when connecting n…" at bounding box center [222, 316] width 0 height 8
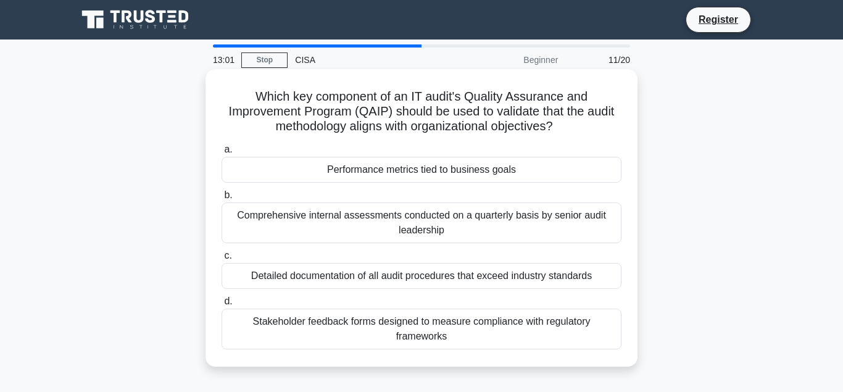
click at [358, 171] on div "Performance metrics tied to business goals" at bounding box center [422, 170] width 400 height 26
click at [222, 154] on input "a. Performance metrics tied to business goals" at bounding box center [222, 150] width 0 height 8
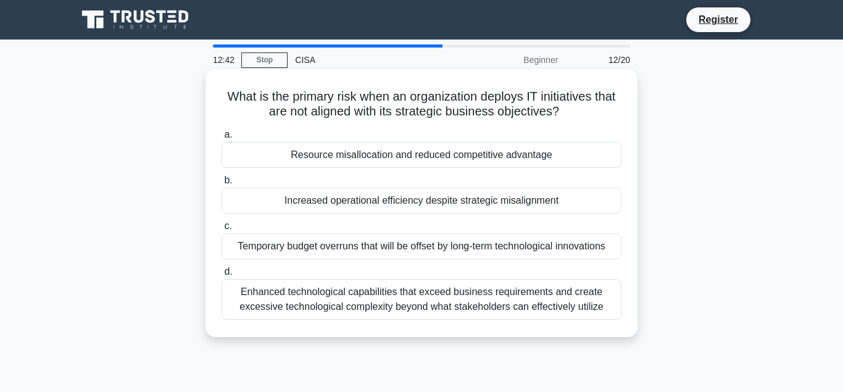
click at [371, 157] on div "Resource misallocation and reduced competitive advantage" at bounding box center [422, 155] width 400 height 26
click at [222, 139] on input "a. Resource misallocation and reduced competitive advantage" at bounding box center [222, 135] width 0 height 8
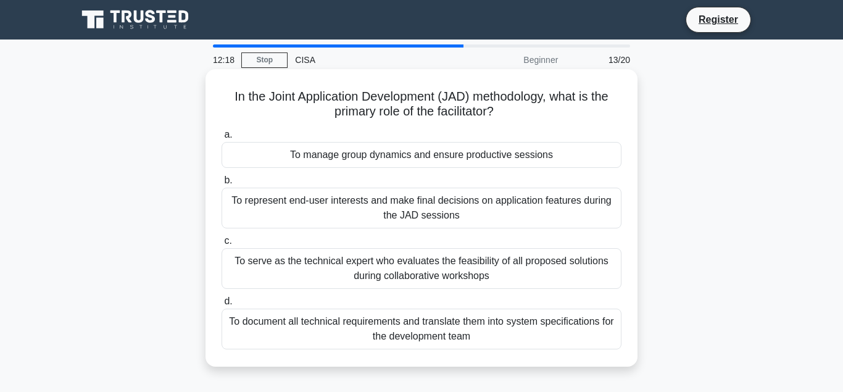
click at [373, 157] on div "To manage group dynamics and ensure productive sessions" at bounding box center [422, 155] width 400 height 26
click at [222, 139] on input "a. To manage group dynamics and ensure productive sessions" at bounding box center [222, 135] width 0 height 8
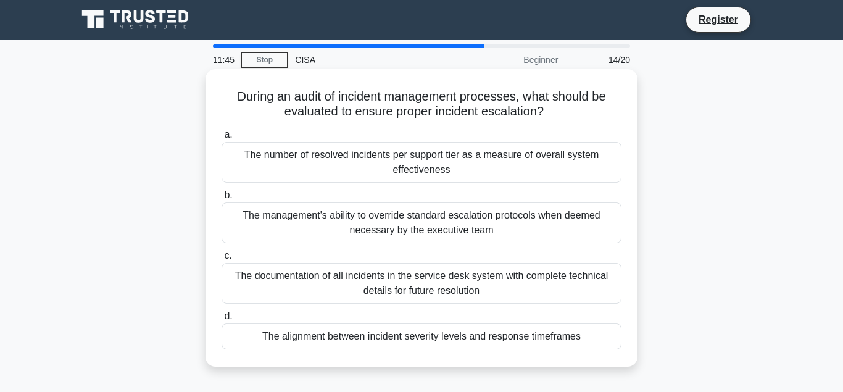
click at [371, 339] on div "The alignment between incident severity levels and response timeframes" at bounding box center [422, 336] width 400 height 26
click at [222, 320] on input "d. The alignment between incident severity levels and response timeframes" at bounding box center [222, 316] width 0 height 8
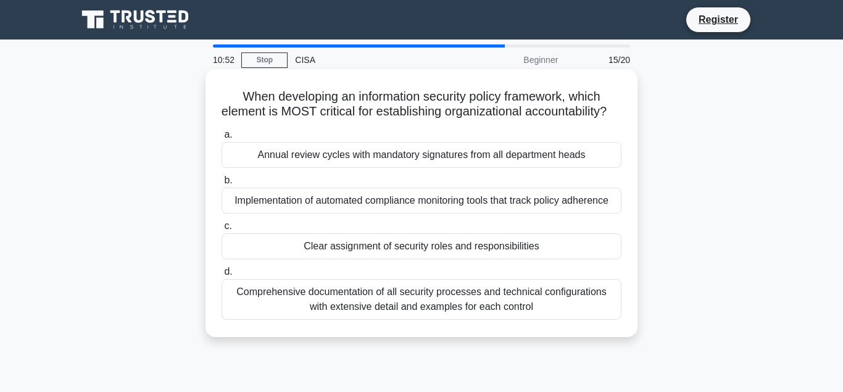
click at [401, 251] on div "Clear assignment of security roles and responsibilities" at bounding box center [422, 246] width 400 height 26
click at [222, 230] on input "c. Clear assignment of security roles and responsibilities" at bounding box center [222, 226] width 0 height 8
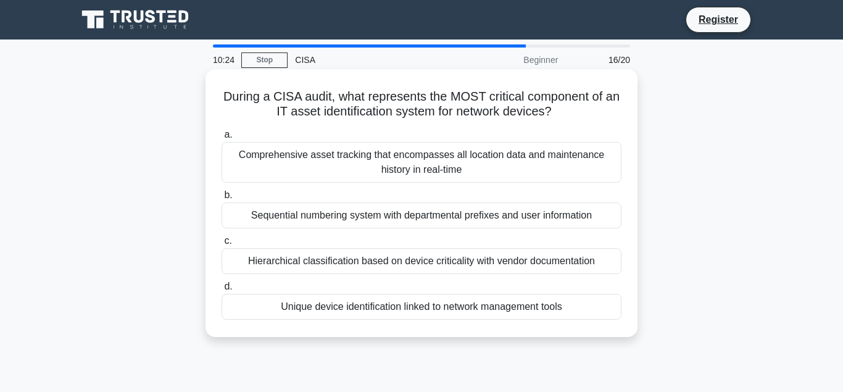
click at [396, 309] on div "Unique device identification linked to network management tools" at bounding box center [422, 307] width 400 height 26
click at [222, 291] on input "d. Unique device identification linked to network management tools" at bounding box center [222, 287] width 0 height 8
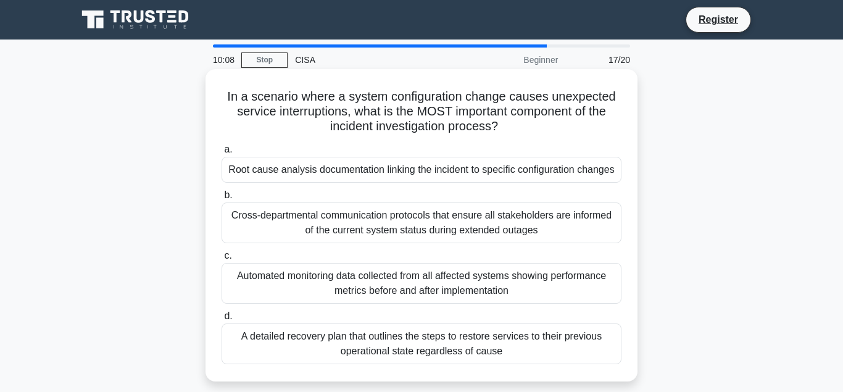
click at [328, 173] on div "Root cause analysis documentation linking the incident to specific configuratio…" at bounding box center [422, 170] width 400 height 26
click at [222, 154] on input "a. Root cause analysis documentation linking the incident to specific configura…" at bounding box center [222, 150] width 0 height 8
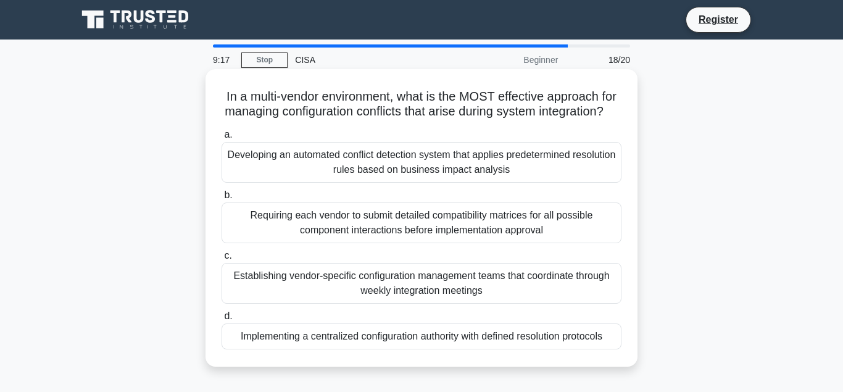
click at [407, 278] on div "Establishing vendor-specific configuration management teams that coordinate thr…" at bounding box center [422, 283] width 400 height 41
click at [222, 260] on input "c. Establishing vendor-specific configuration management teams that coordinate …" at bounding box center [222, 256] width 0 height 8
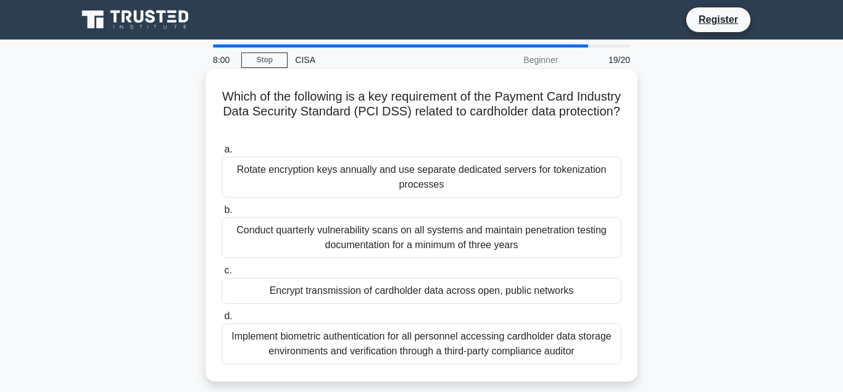
click at [391, 294] on div "Encrypt transmission of cardholder data across open, public networks" at bounding box center [422, 291] width 400 height 26
click at [222, 275] on input "c. Encrypt transmission of cardholder data across open, public networks" at bounding box center [222, 271] width 0 height 8
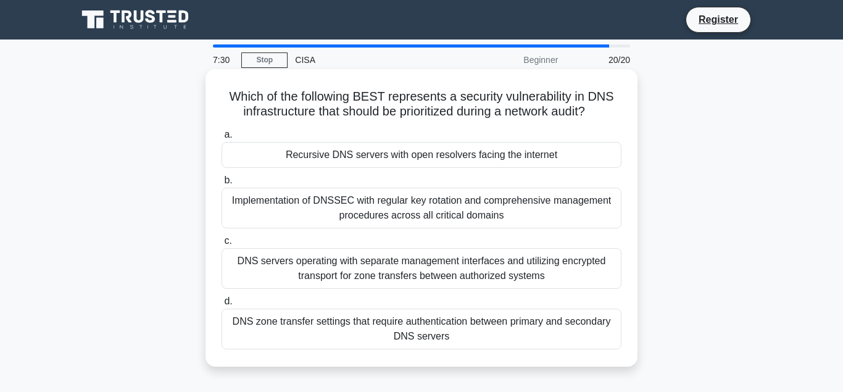
click at [381, 158] on div "Recursive DNS servers with open resolvers facing the internet" at bounding box center [422, 155] width 400 height 26
click at [222, 139] on input "a. Recursive DNS servers with open resolvers facing the internet" at bounding box center [222, 135] width 0 height 8
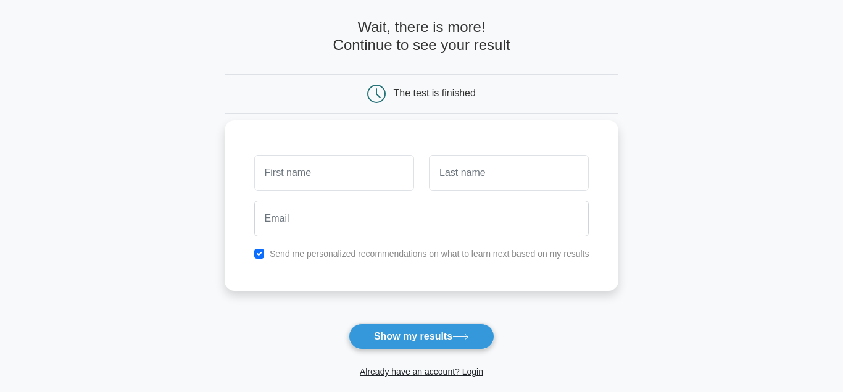
scroll to position [63, 0]
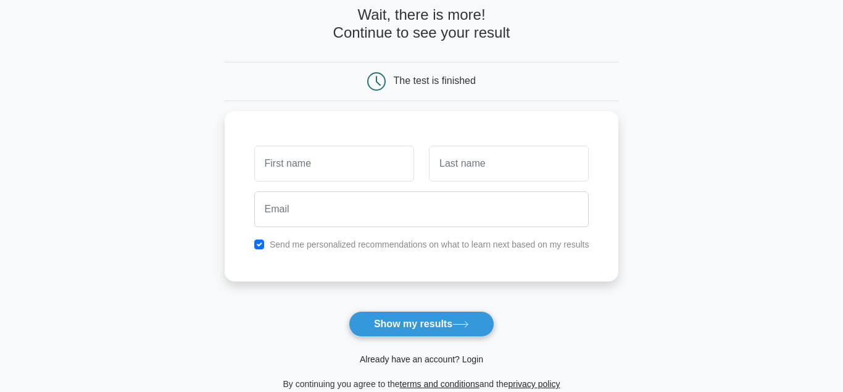
click at [419, 358] on link "Already have an account? Login" at bounding box center [421, 359] width 123 height 10
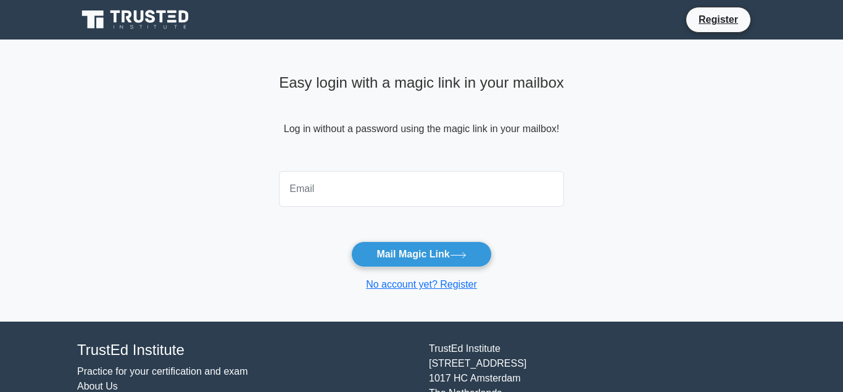
click at [315, 196] on input "email" at bounding box center [421, 189] width 285 height 36
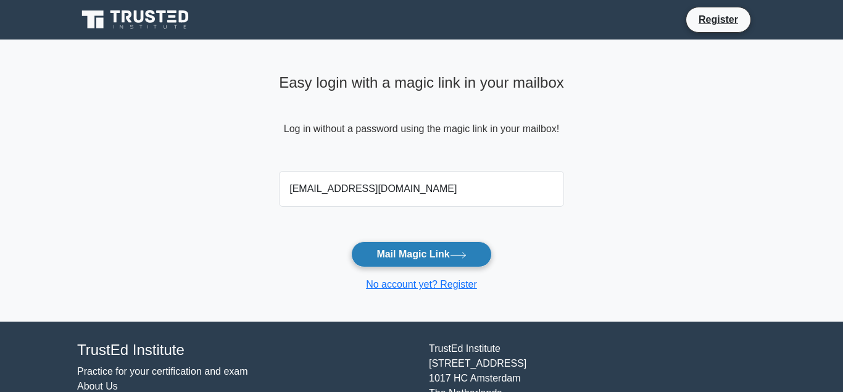
type input "[EMAIL_ADDRESS][DOMAIN_NAME]"
click at [394, 254] on button "Mail Magic Link" at bounding box center [421, 254] width 140 height 26
